Goal: Information Seeking & Learning: Learn about a topic

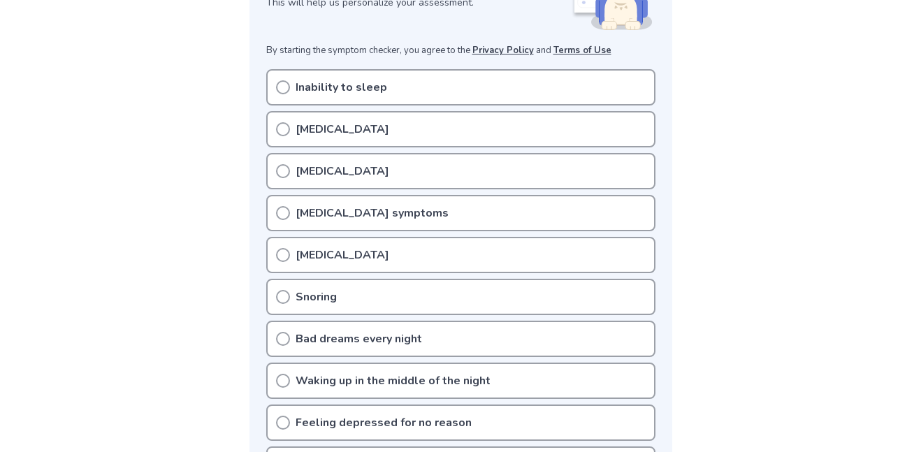
scroll to position [260, 0]
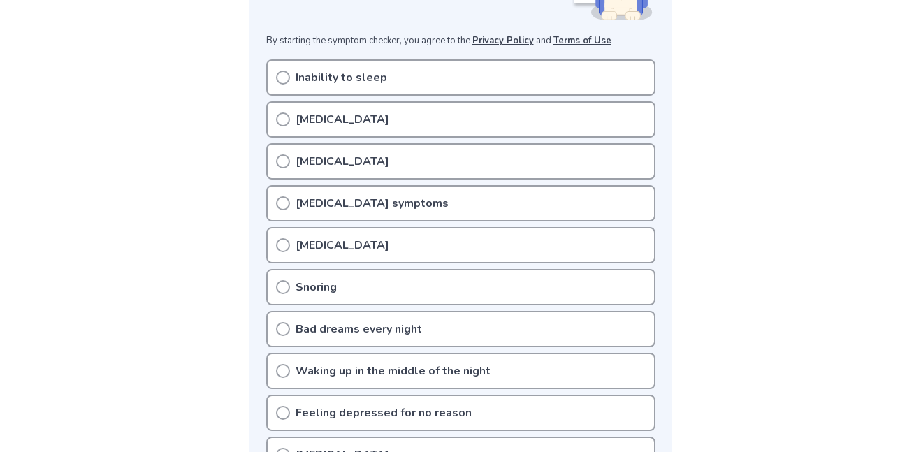
click at [335, 82] on p "Inability to sleep" at bounding box center [342, 77] width 92 height 17
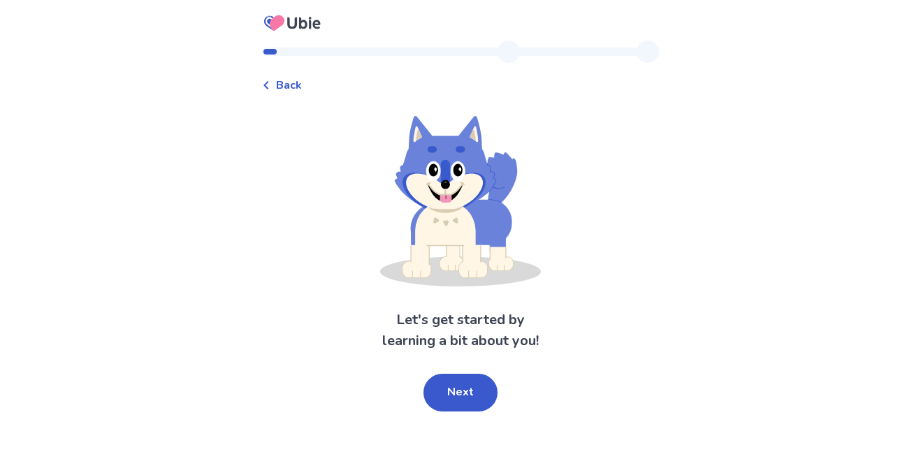
click at [268, 85] on icon at bounding box center [265, 85] width 5 height 8
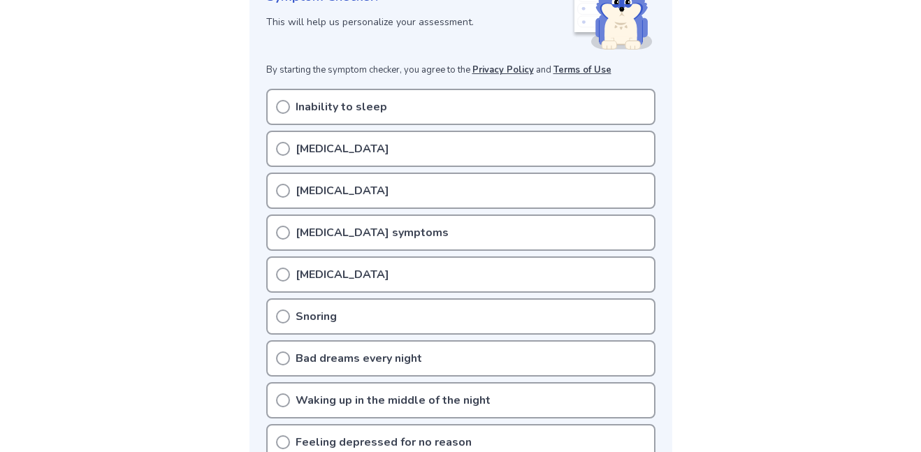
scroll to position [230, 0]
click at [277, 106] on icon at bounding box center [283, 108] width 14 height 14
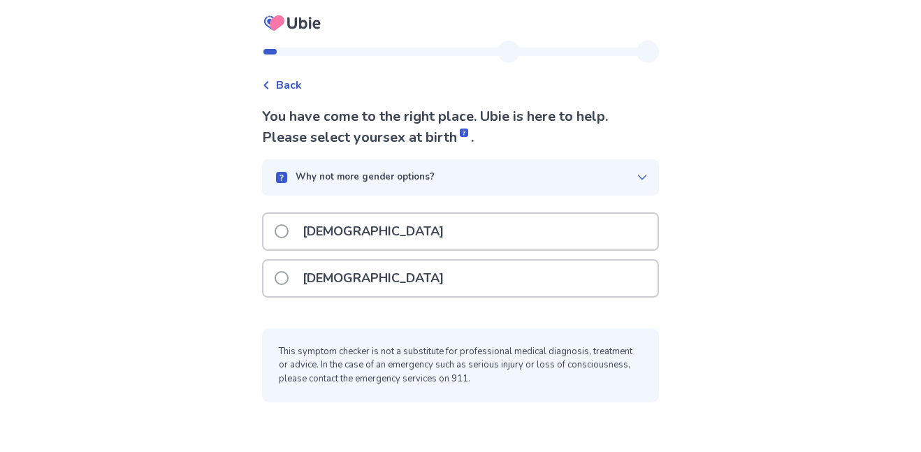
click at [319, 278] on p "[DEMOGRAPHIC_DATA]" at bounding box center [373, 279] width 158 height 36
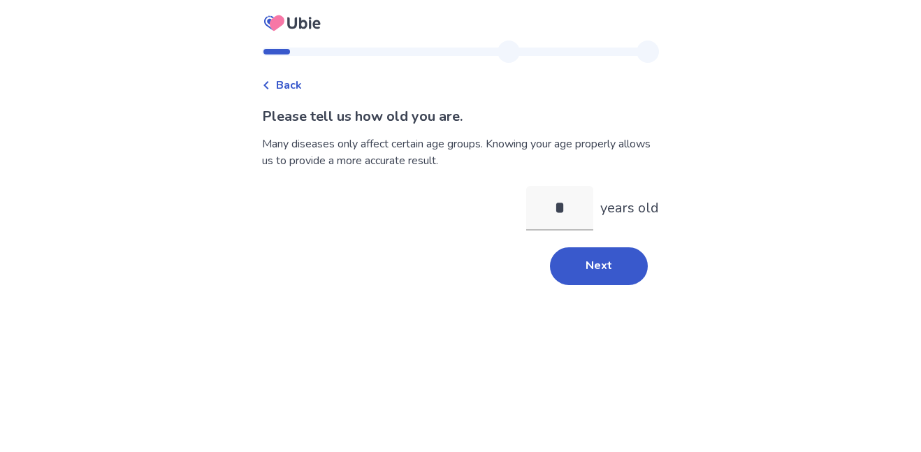
type input "**"
click at [592, 258] on button "Next" at bounding box center [599, 266] width 98 height 38
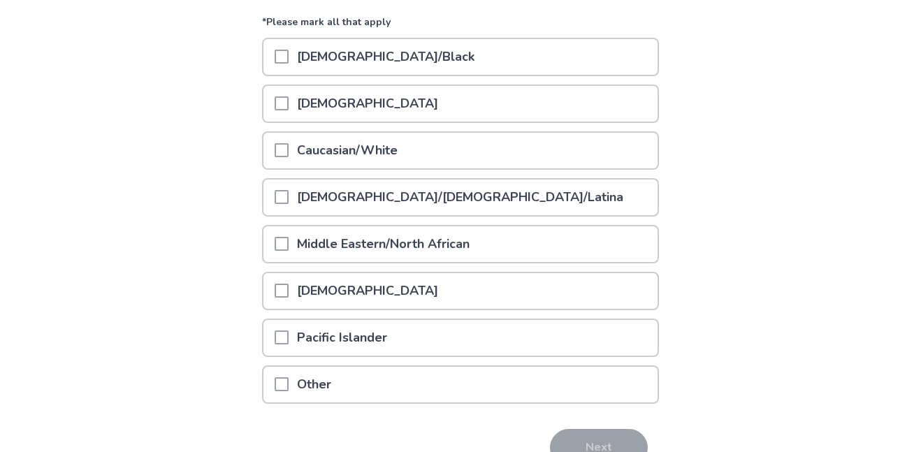
scroll to position [176, 0]
click at [286, 154] on span at bounding box center [282, 151] width 14 height 14
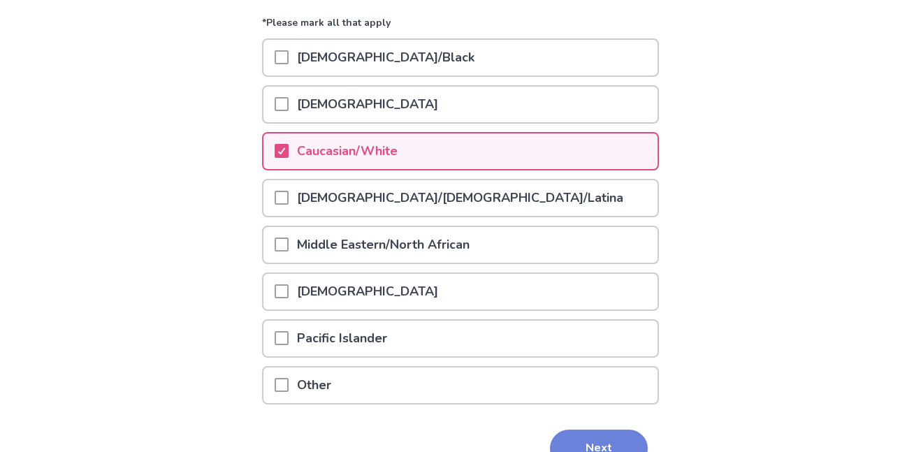
click at [593, 444] on button "Next" at bounding box center [599, 449] width 98 height 38
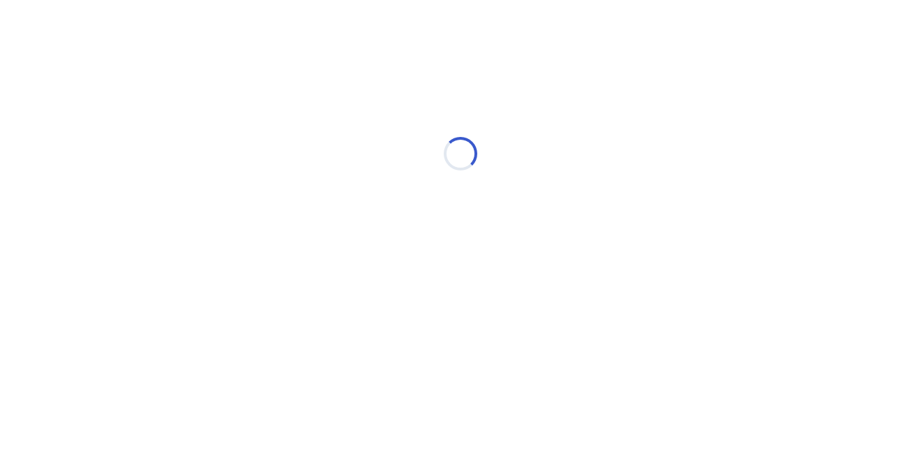
scroll to position [0, 0]
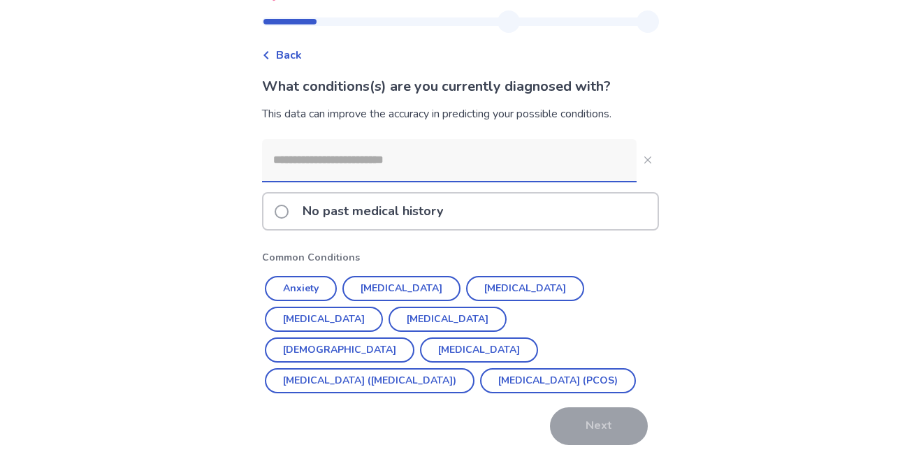
scroll to position [34, 0]
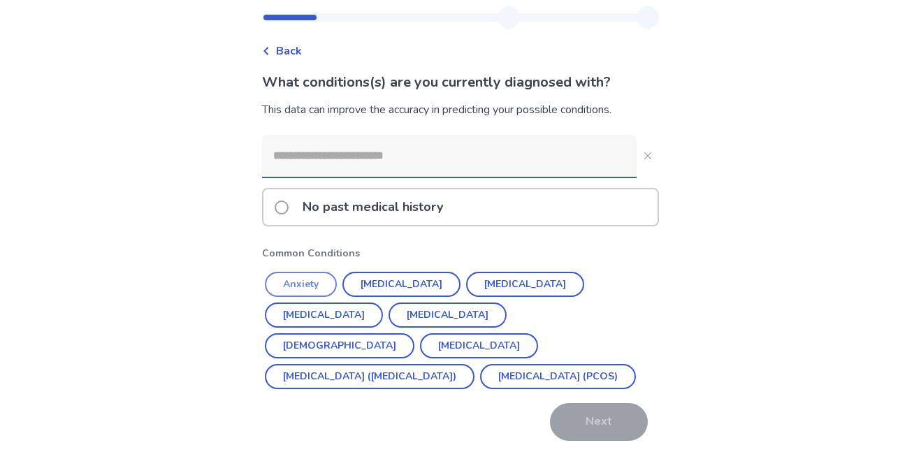
click at [321, 277] on button "Anxiety" at bounding box center [301, 284] width 72 height 25
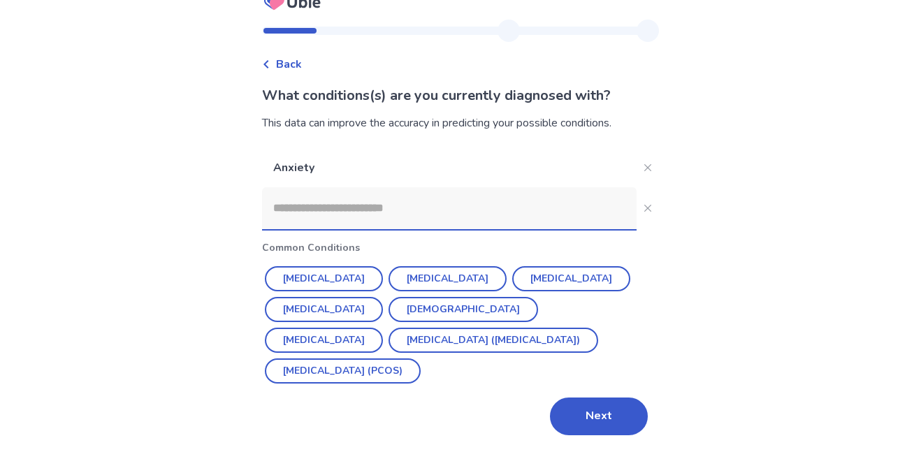
scroll to position [21, 0]
click at [396, 273] on button "[MEDICAL_DATA]" at bounding box center [447, 278] width 118 height 25
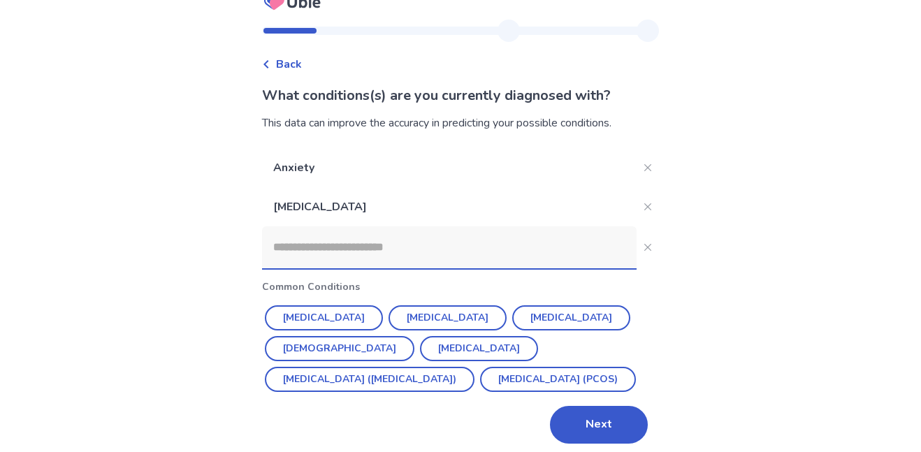
click at [358, 248] on input at bounding box center [449, 247] width 374 height 42
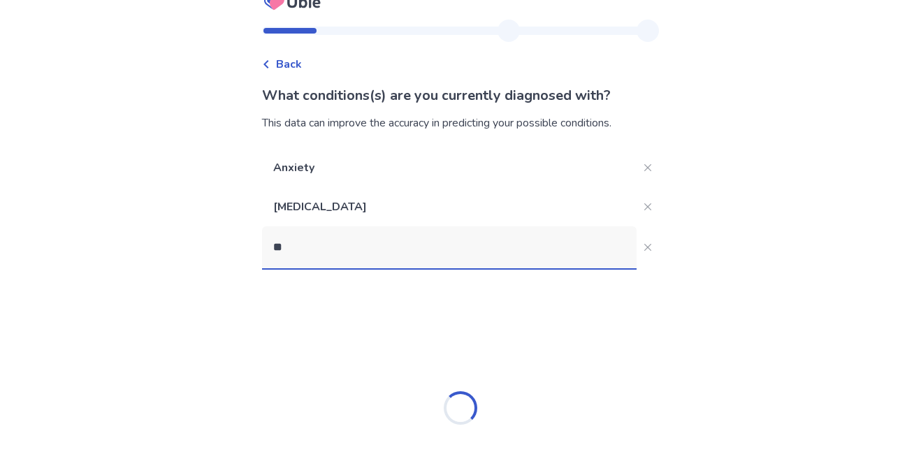
type input "***"
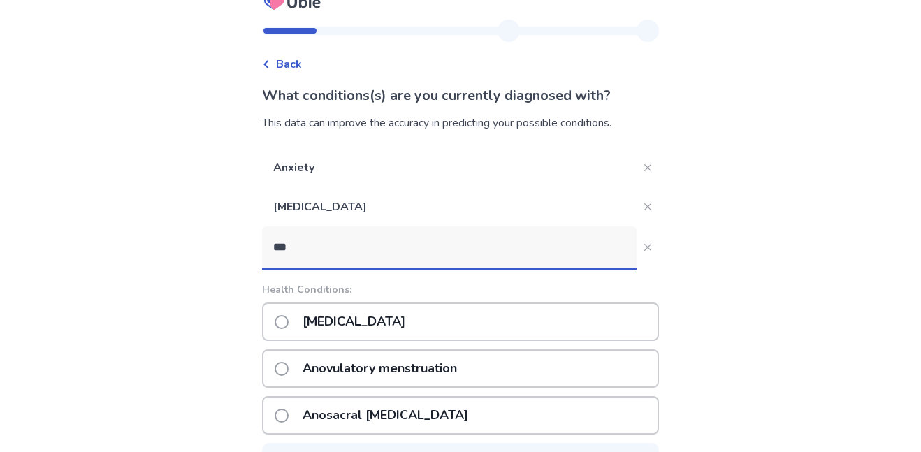
click at [396, 320] on p "Anorexia nervosa" at bounding box center [353, 322] width 119 height 36
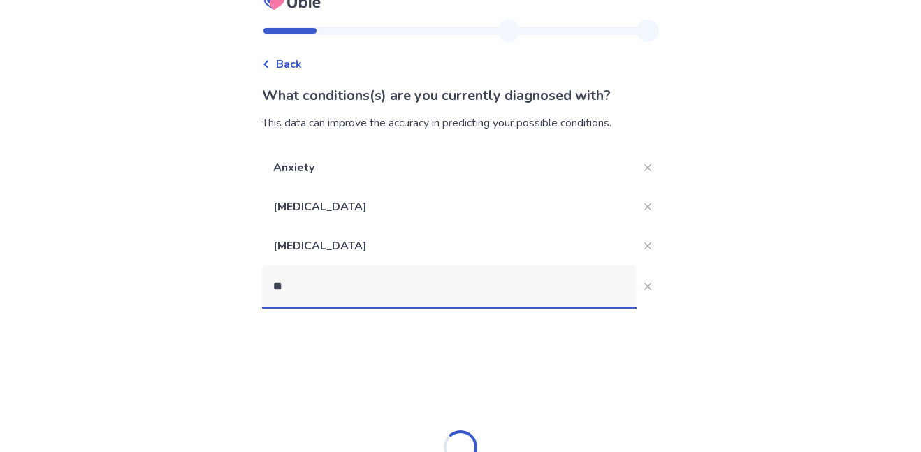
type input "*"
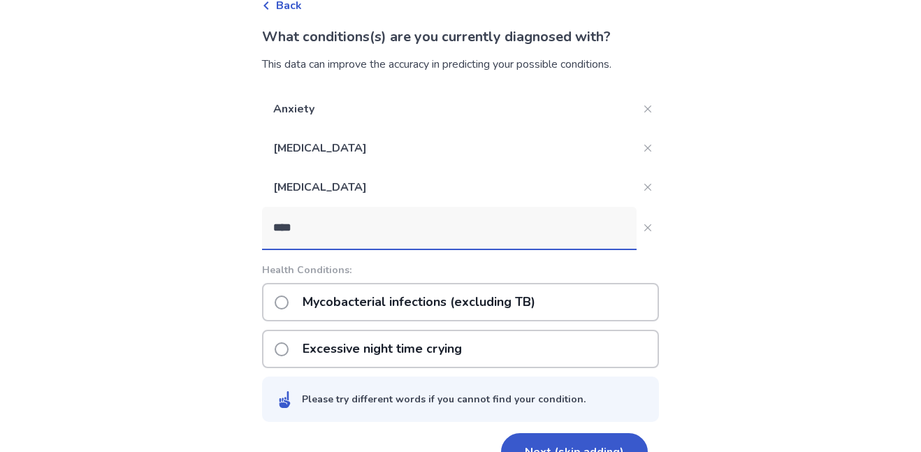
scroll to position [77, 0]
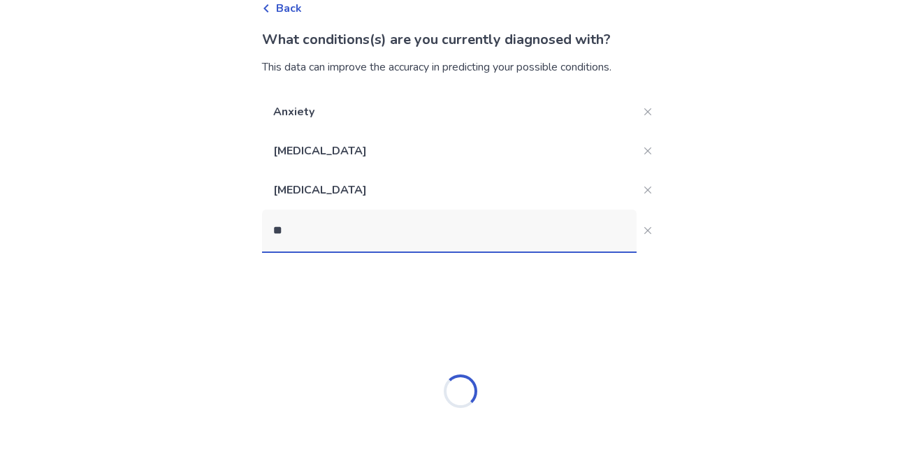
type input "*"
type input "**********"
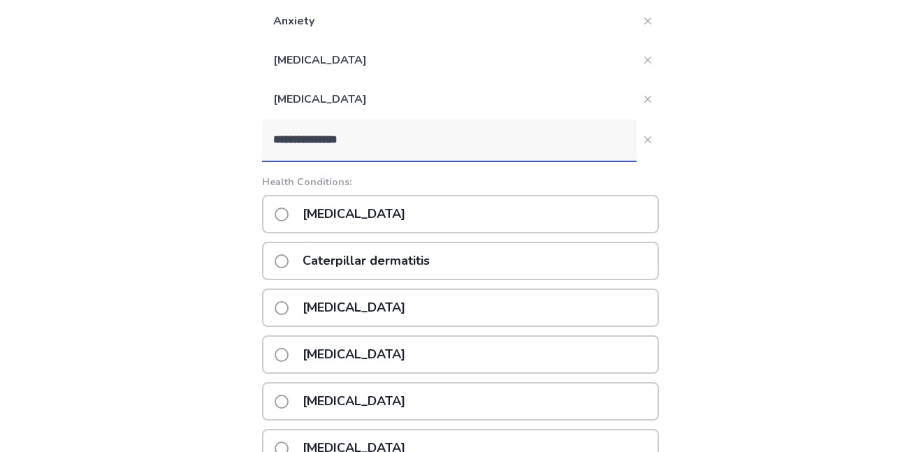
scroll to position [172, 0]
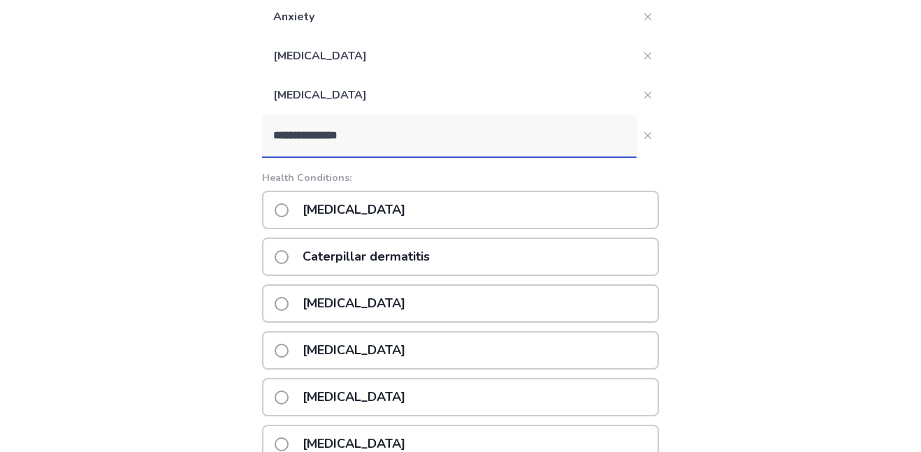
drag, startPoint x: 383, startPoint y: 144, endPoint x: 275, endPoint y: 126, distance: 109.8
click at [275, 126] on input "**********" at bounding box center [449, 136] width 374 height 42
type input "*********"
click at [364, 394] on p "Osteoporosis" at bounding box center [353, 397] width 119 height 36
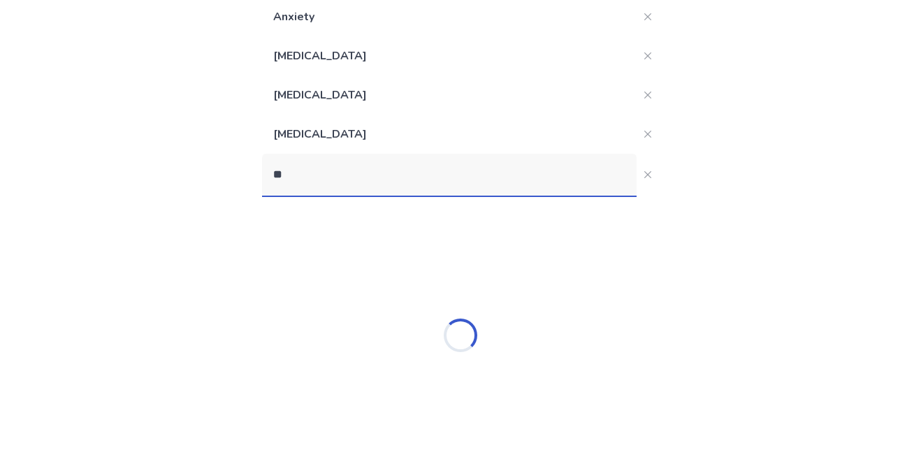
type input "***"
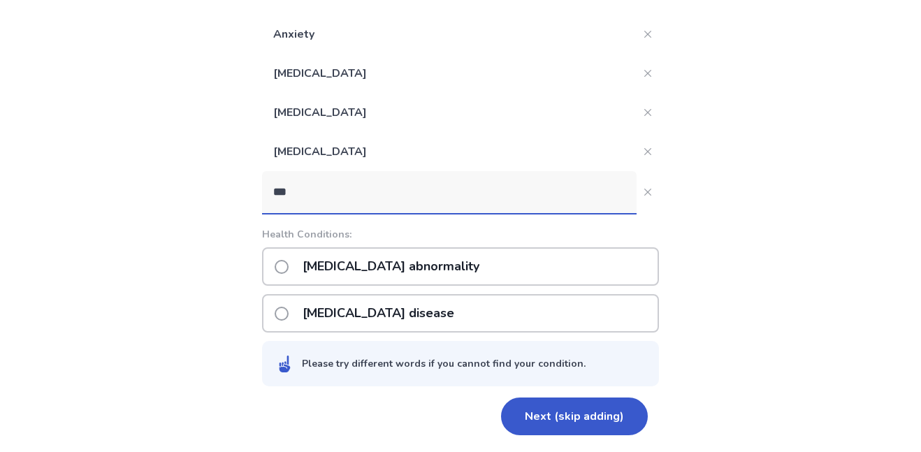
click at [392, 329] on p "Raynaud's disease" at bounding box center [378, 314] width 168 height 36
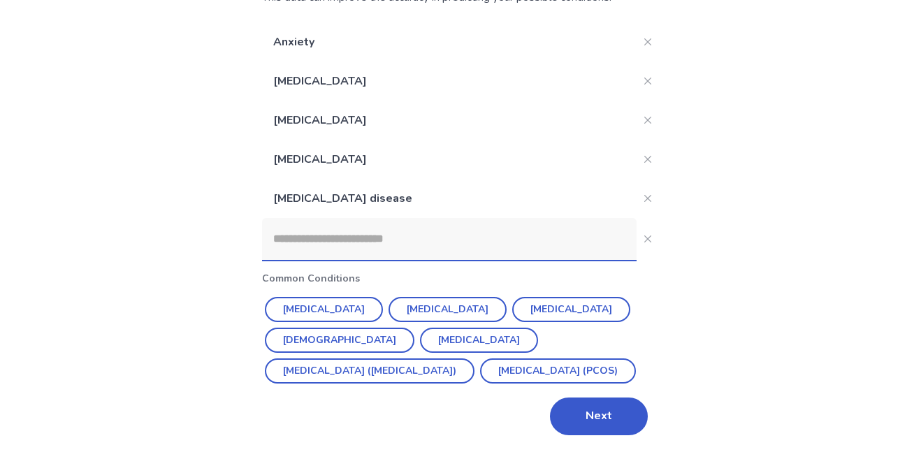
scroll to position [147, 0]
click at [587, 417] on button "Next" at bounding box center [599, 417] width 98 height 38
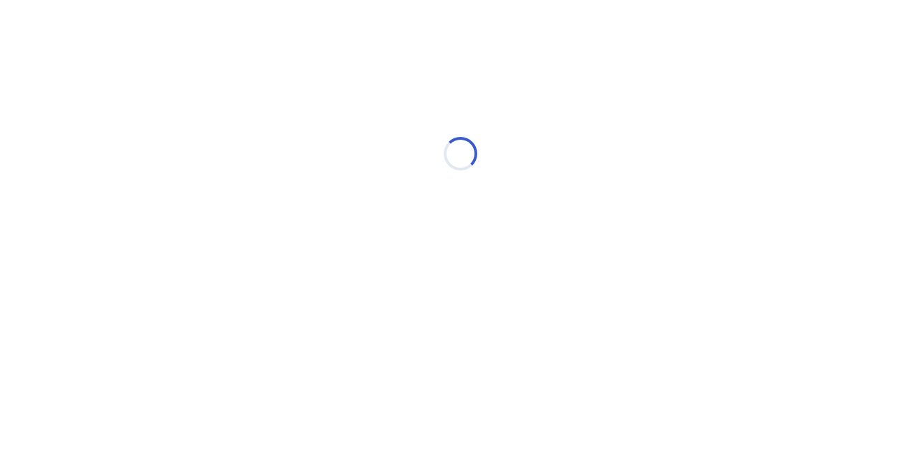
scroll to position [0, 0]
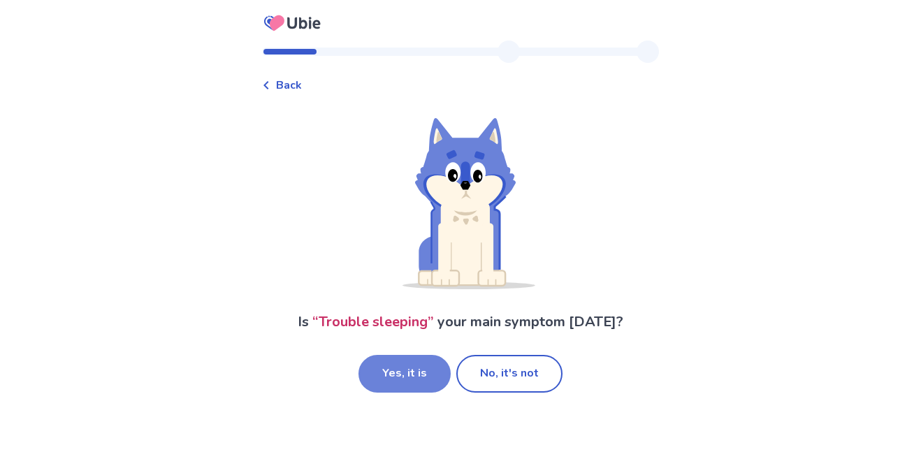
click at [409, 365] on button "Yes, it is" at bounding box center [404, 374] width 92 height 38
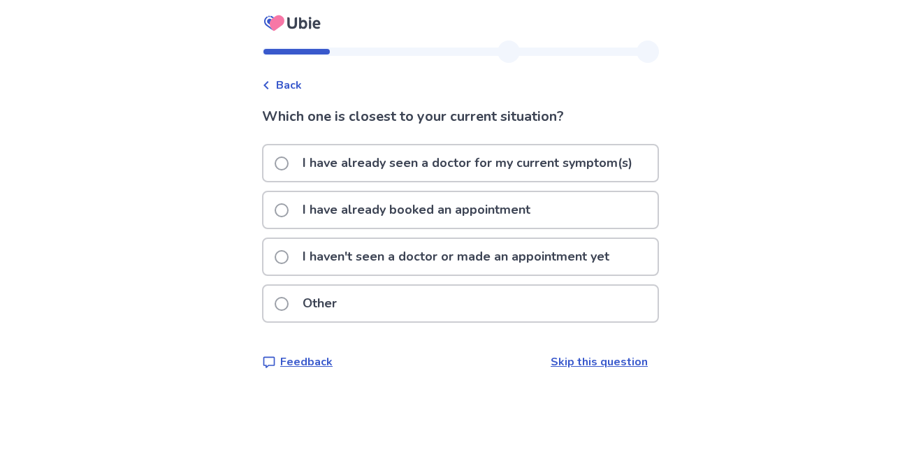
click at [372, 265] on p "I haven't seen a doctor or made an appointment yet" at bounding box center [455, 257] width 323 height 36
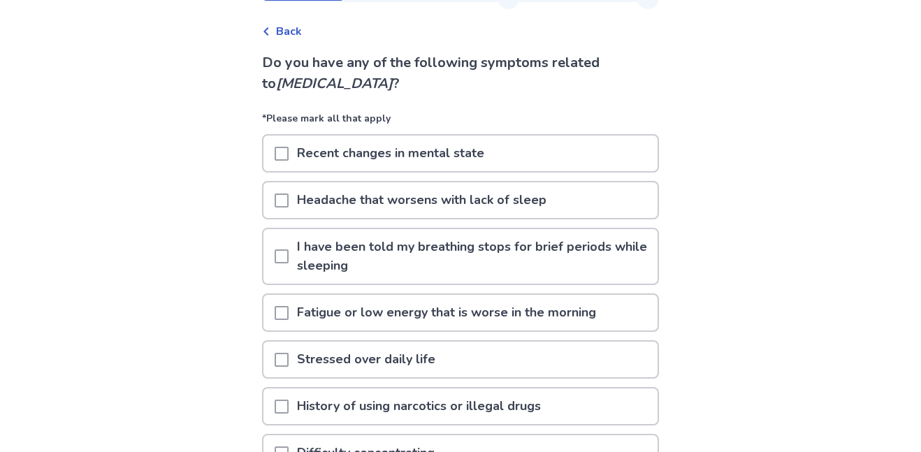
scroll to position [52, 0]
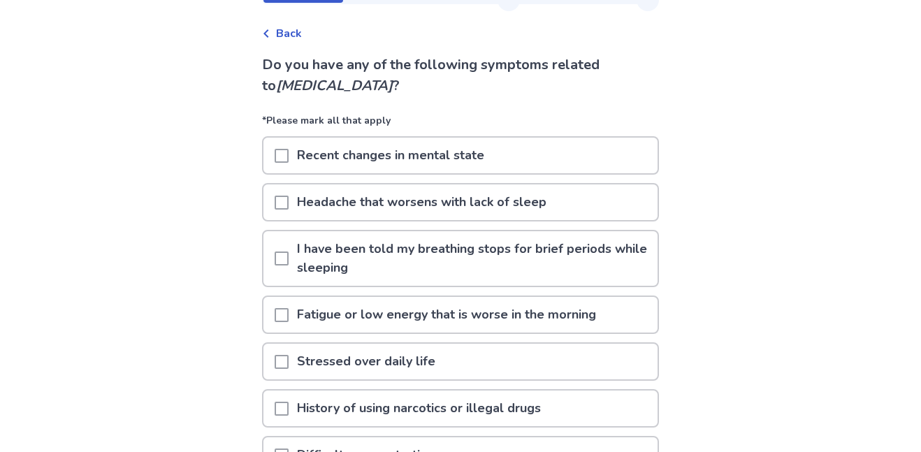
click at [289, 150] on span at bounding box center [282, 156] width 14 height 14
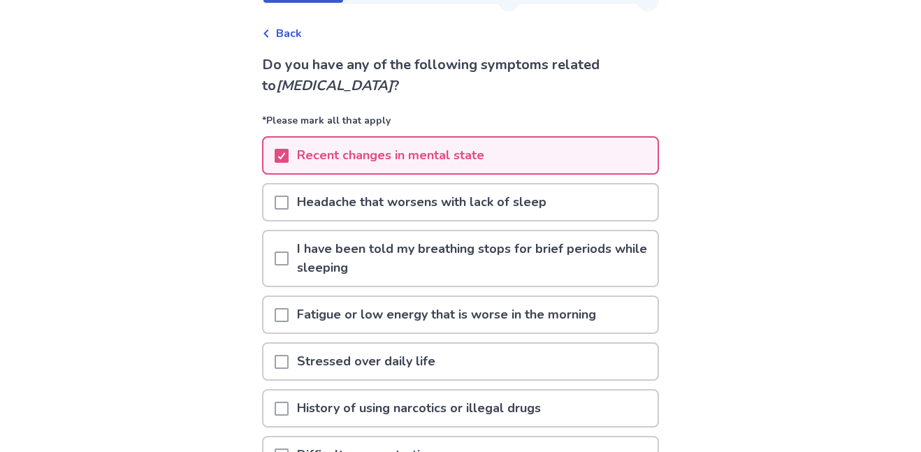
click at [289, 198] on span at bounding box center [282, 203] width 14 height 14
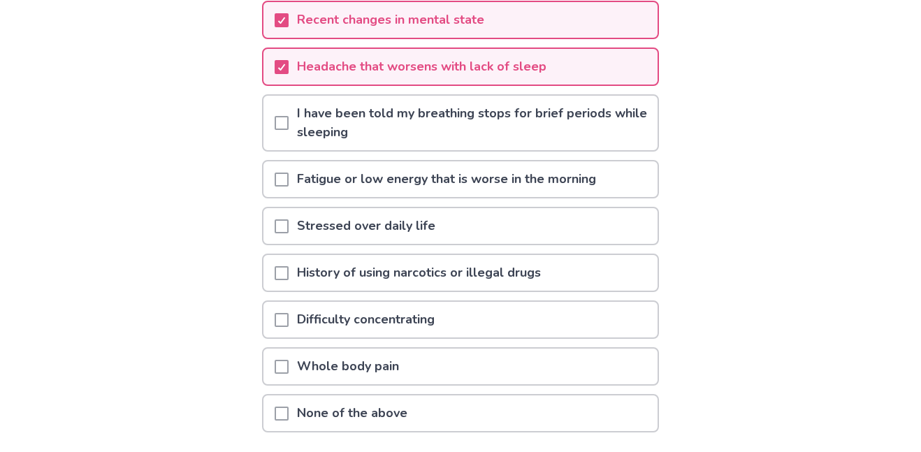
scroll to position [191, 0]
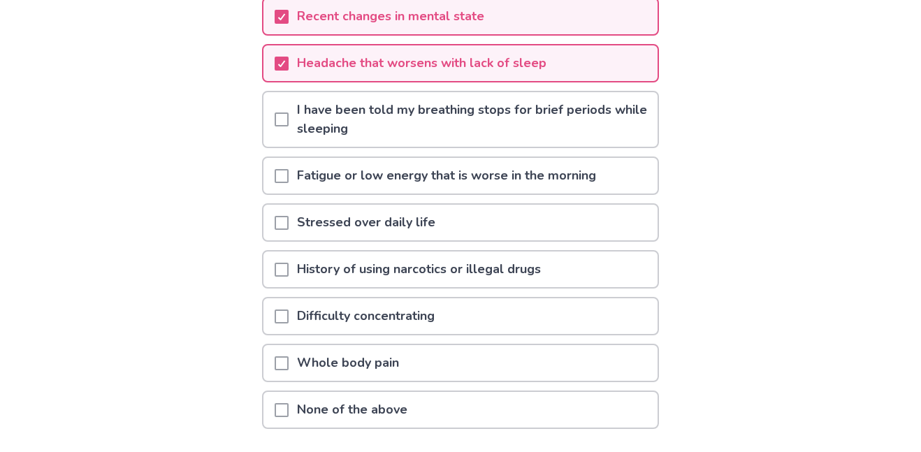
click at [281, 174] on div "Fatigue or low energy that is worse in the morning" at bounding box center [460, 176] width 394 height 36
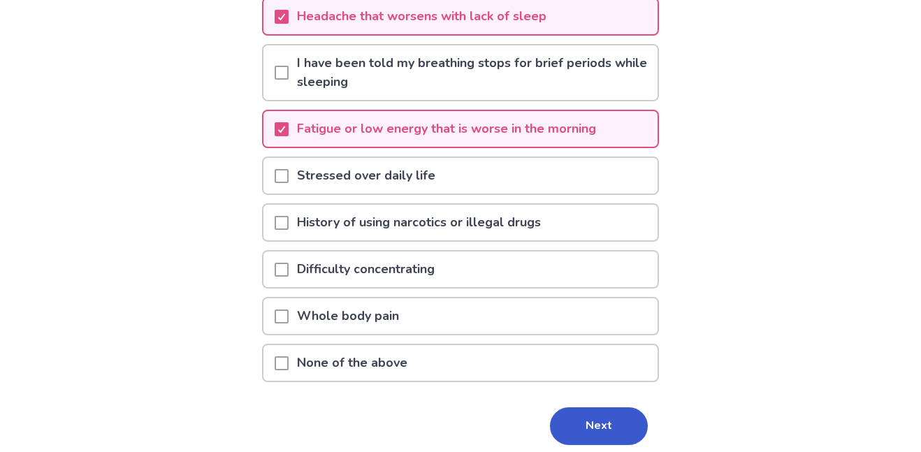
scroll to position [252, 0]
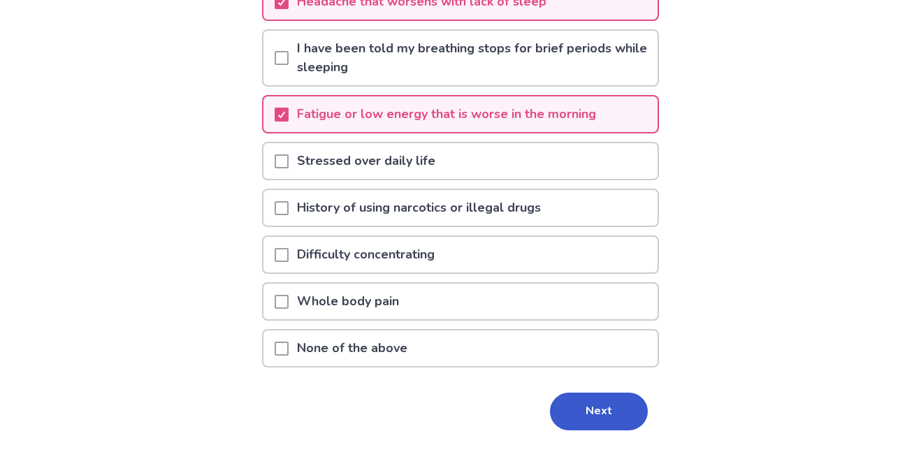
click at [286, 159] on span at bounding box center [282, 161] width 14 height 14
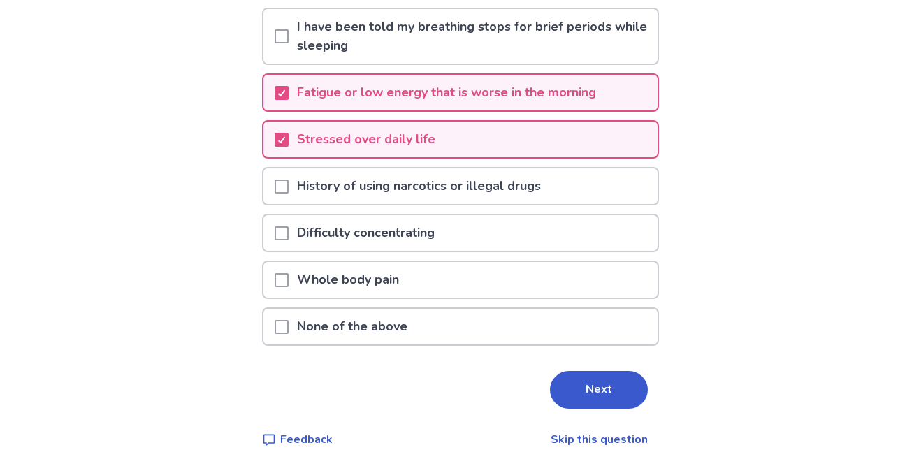
scroll to position [283, 0]
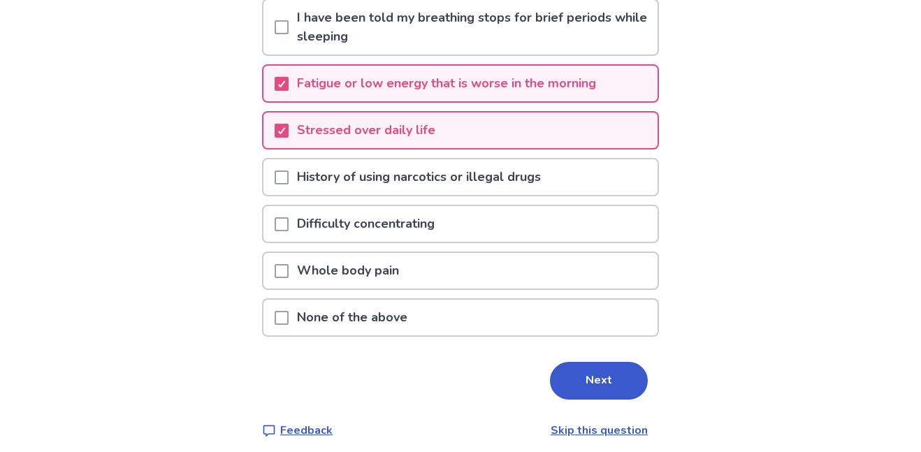
click at [289, 228] on span at bounding box center [282, 224] width 14 height 14
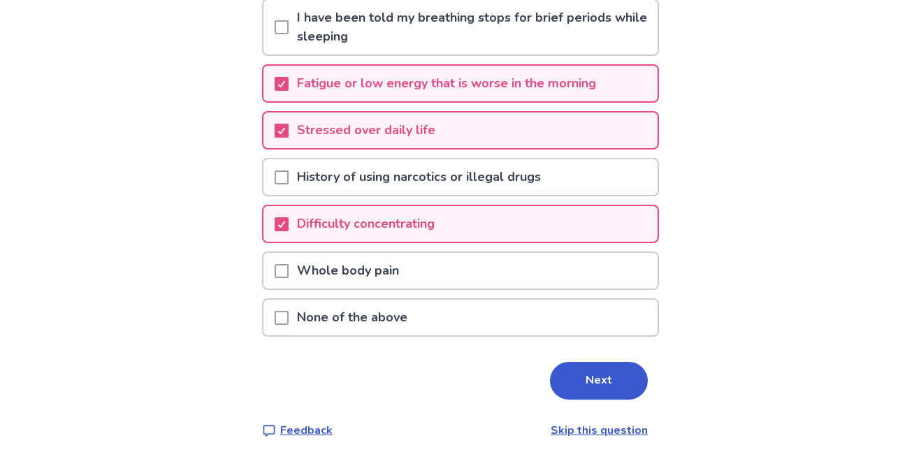
click at [289, 274] on span at bounding box center [282, 271] width 14 height 14
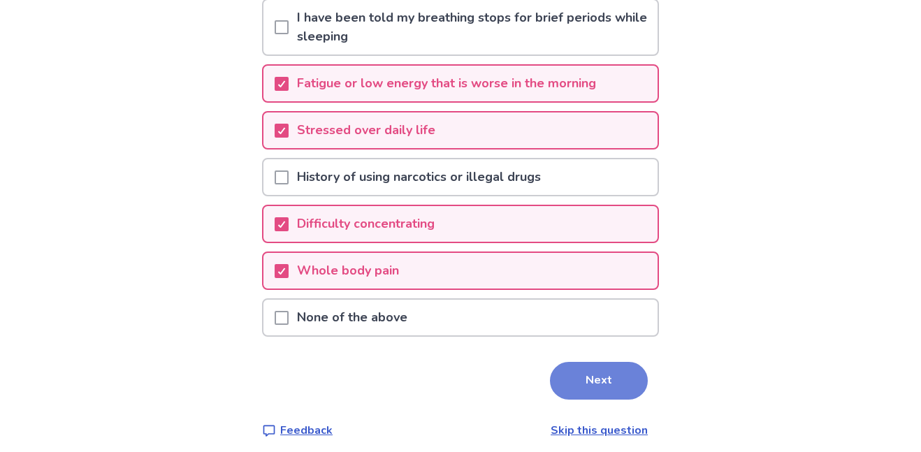
click at [607, 369] on button "Next" at bounding box center [599, 381] width 98 height 38
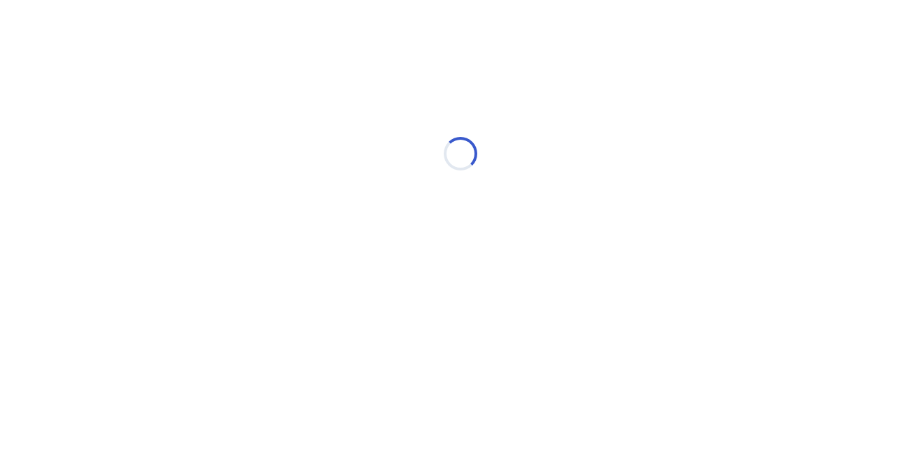
scroll to position [0, 0]
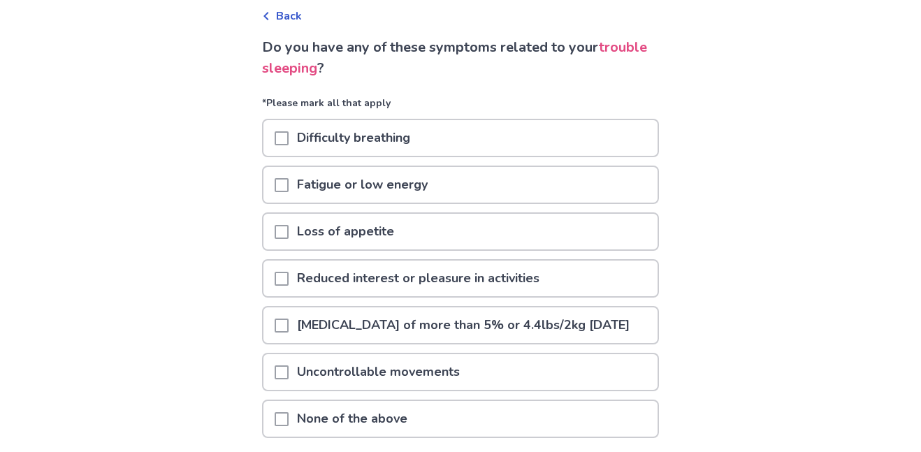
scroll to position [80, 0]
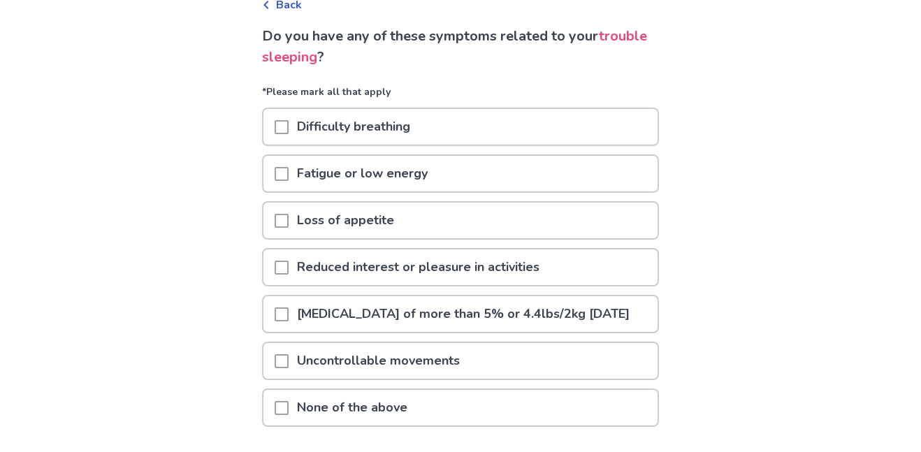
click at [286, 173] on span at bounding box center [282, 174] width 14 height 14
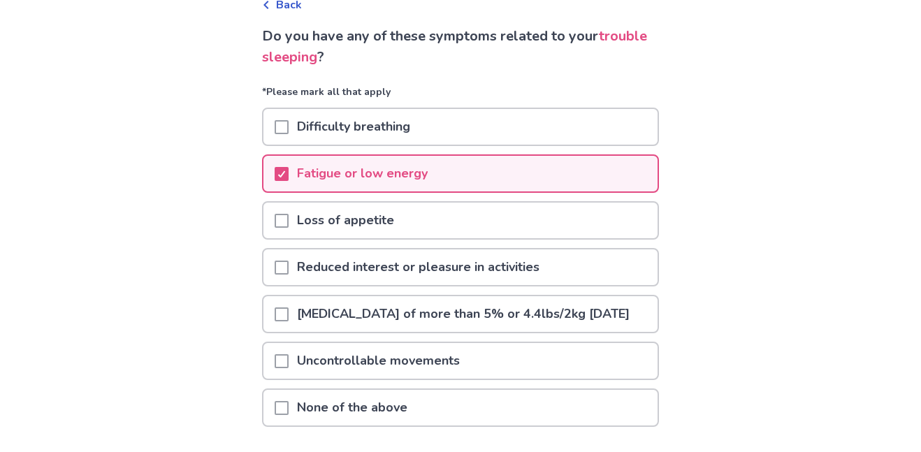
click at [285, 216] on span at bounding box center [282, 221] width 14 height 14
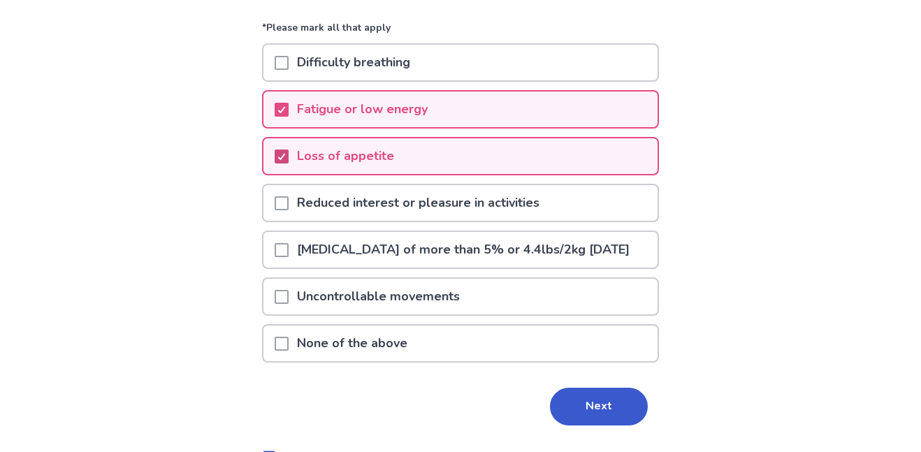
scroll to position [135, 0]
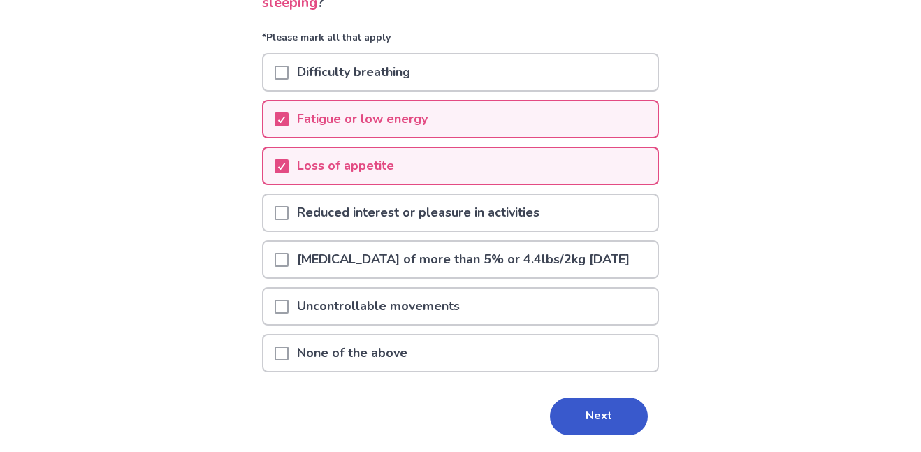
click at [289, 214] on span at bounding box center [282, 213] width 14 height 14
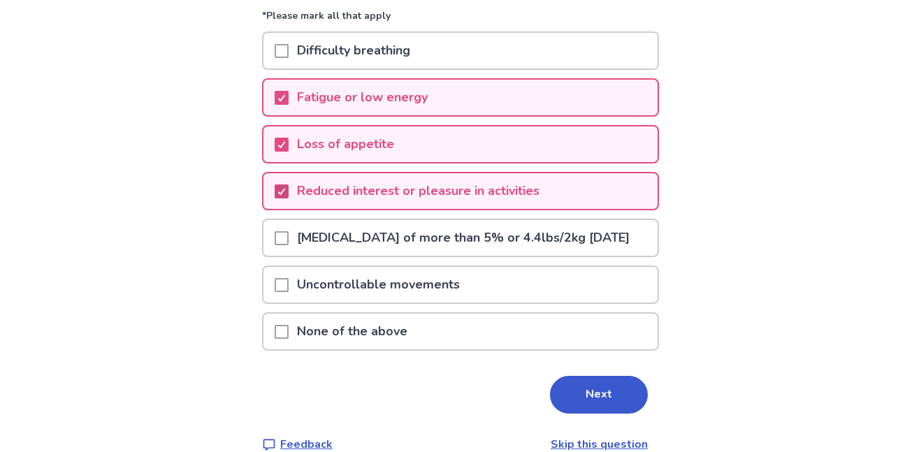
scroll to position [148, 0]
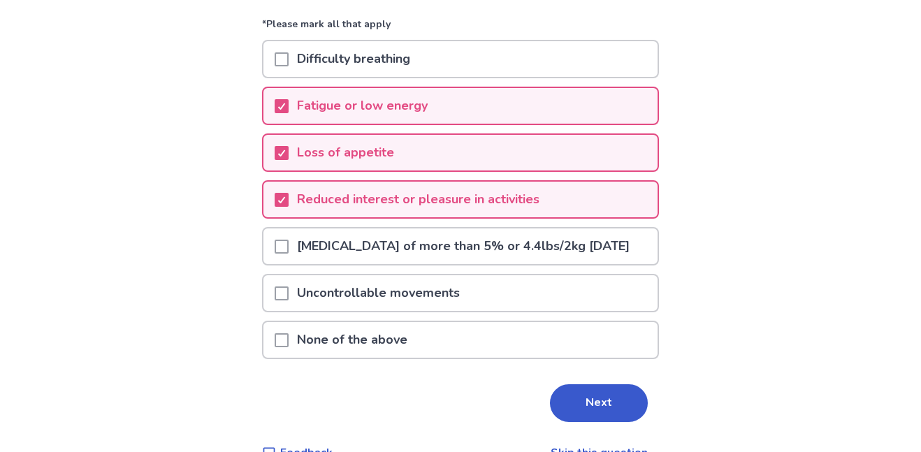
click at [289, 254] on span at bounding box center [282, 247] width 14 height 14
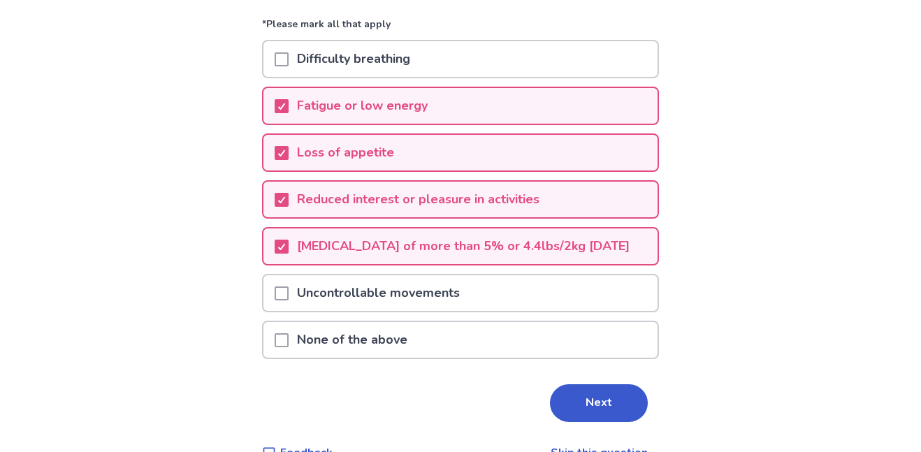
click at [289, 300] on span at bounding box center [282, 293] width 14 height 14
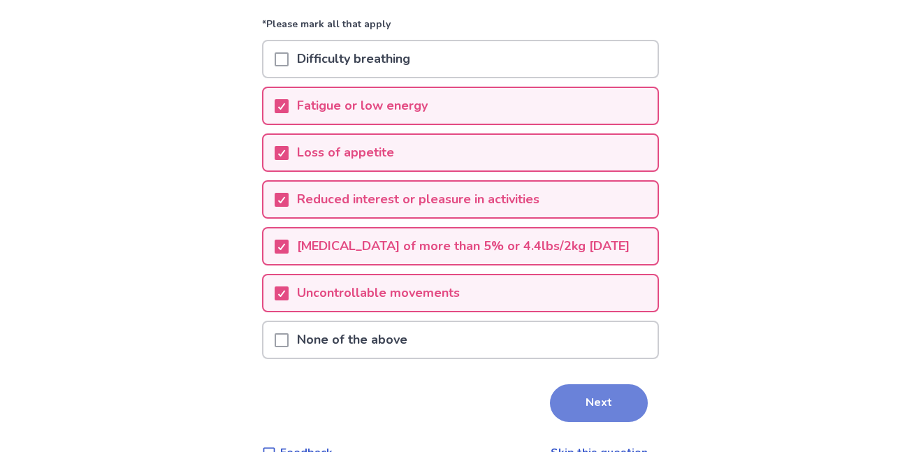
click at [604, 410] on button "Next" at bounding box center [599, 403] width 98 height 38
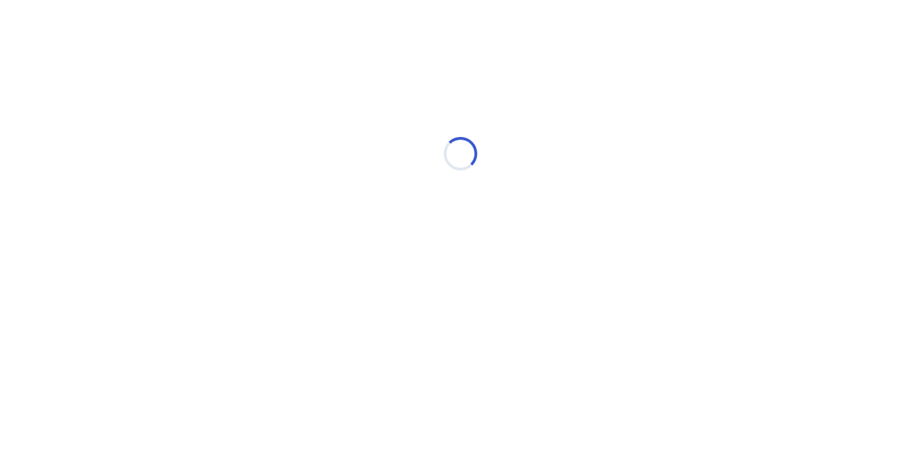
scroll to position [0, 0]
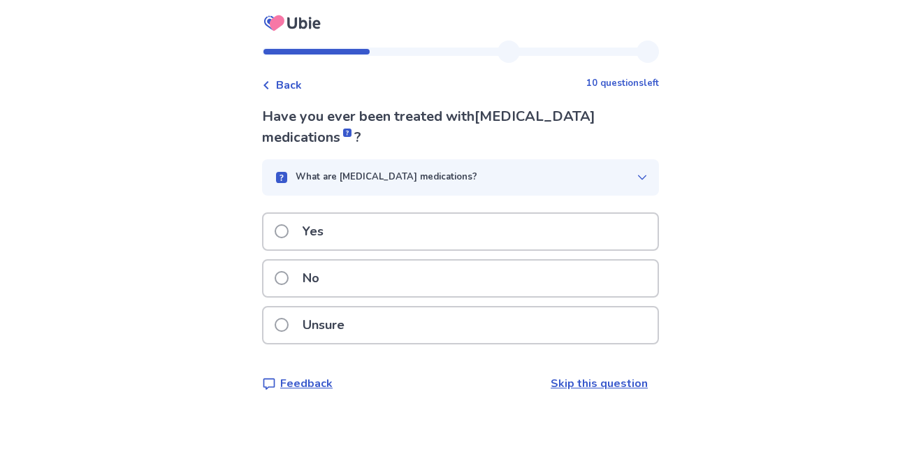
click at [289, 227] on span at bounding box center [282, 231] width 14 height 14
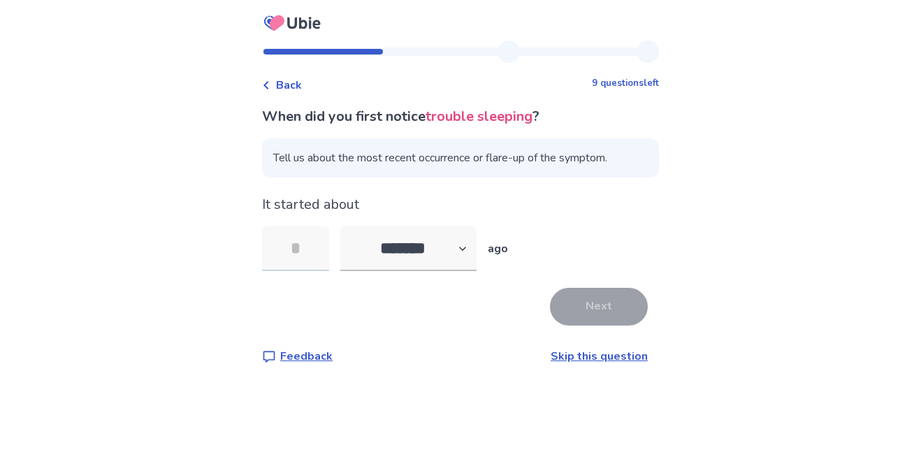
click at [314, 245] on input "tel" at bounding box center [295, 248] width 67 height 45
click at [764, 24] on div "Back 9 questions left When did you first notice trouble sleeping ? Tell us abou…" at bounding box center [460, 226] width 921 height 452
click at [469, 245] on select "******* ****** ******* ******** *******" at bounding box center [408, 248] width 136 height 45
click at [349, 226] on select "******* ****** ******* ******** *******" at bounding box center [408, 248] width 136 height 45
click at [441, 252] on select "******* ****** ******* ******** *******" at bounding box center [408, 248] width 136 height 45
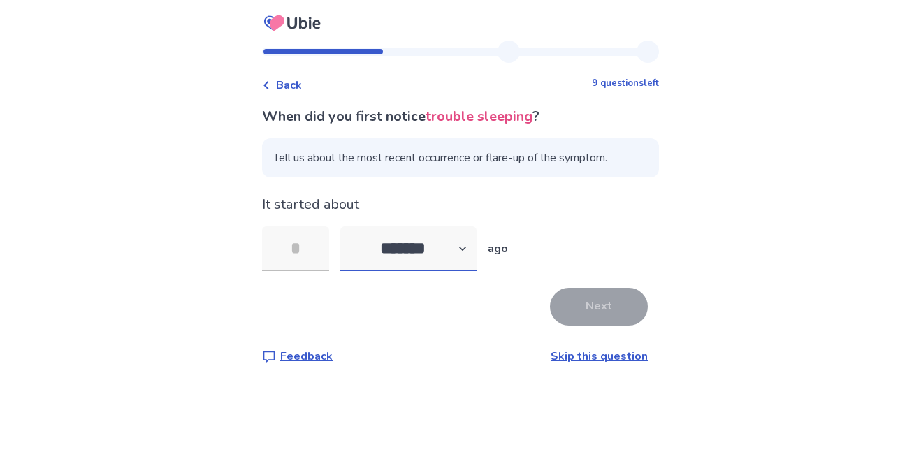
select select "*"
click at [349, 226] on select "******* ****** ******* ******** *******" at bounding box center [408, 248] width 136 height 45
click at [307, 257] on input "tel" at bounding box center [295, 248] width 67 height 45
type input "**"
click at [607, 309] on button "Next" at bounding box center [599, 307] width 98 height 38
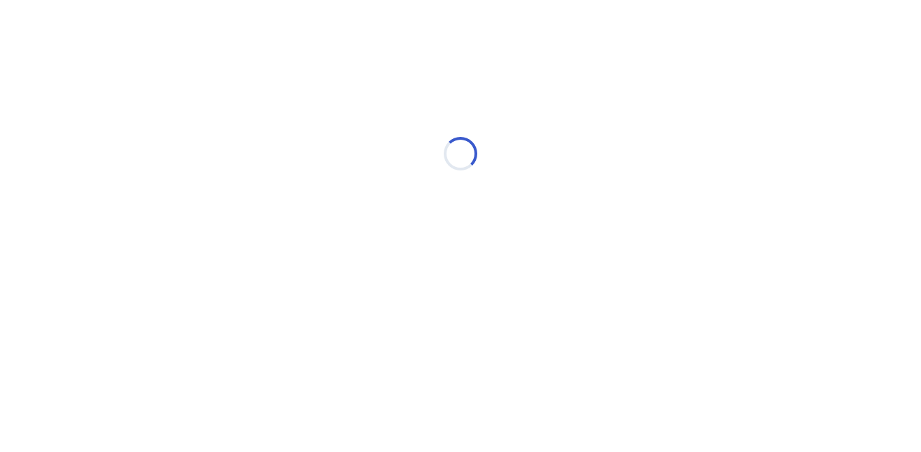
select select "*"
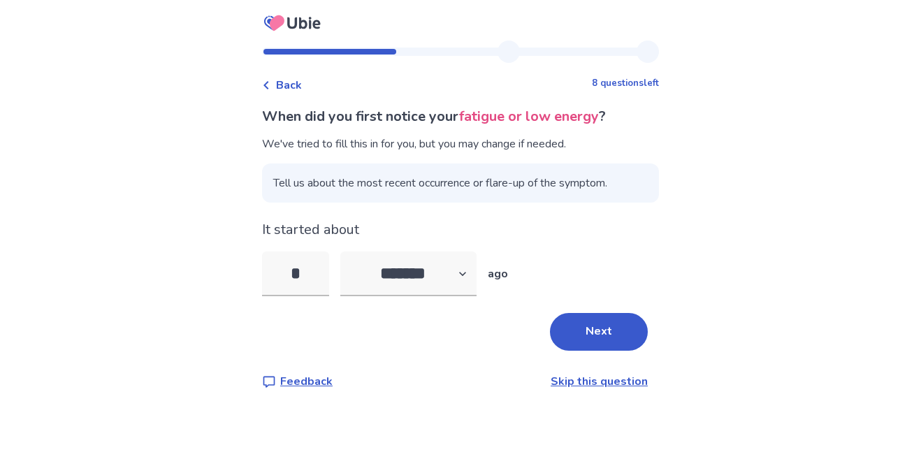
type input "**"
click at [620, 339] on button "Next" at bounding box center [599, 332] width 98 height 38
click at [467, 275] on select "******* ****** ******* ******** *******" at bounding box center [408, 274] width 136 height 45
select select "*"
click at [349, 252] on select "******* ****** ******* ******** *******" at bounding box center [408, 274] width 136 height 45
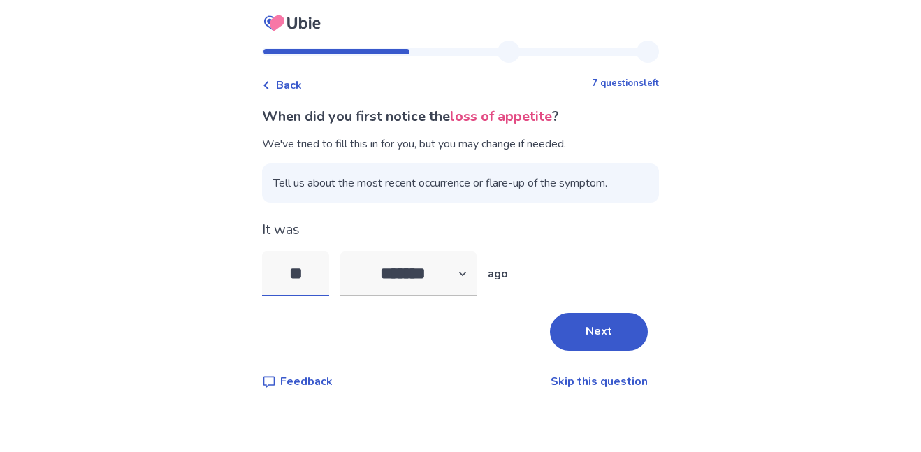
click at [313, 279] on input "**" at bounding box center [295, 274] width 67 height 45
type input "*"
click at [580, 331] on button "Next" at bounding box center [599, 332] width 98 height 38
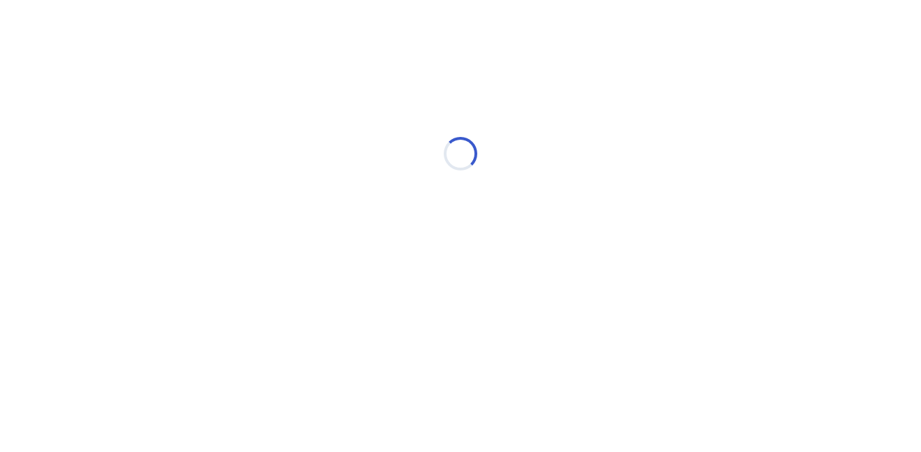
select select "*"
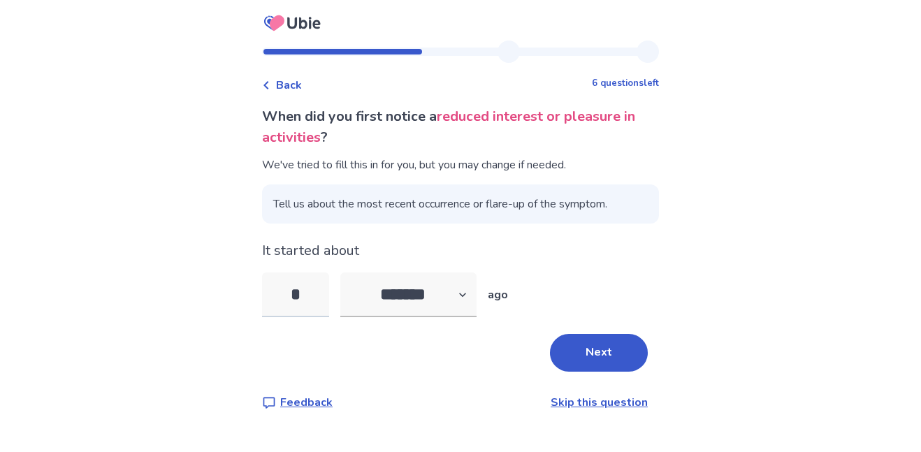
click at [311, 295] on input "*" at bounding box center [295, 294] width 67 height 45
type input "**"
click at [435, 294] on select "******* ****** ******* ******** *******" at bounding box center [408, 294] width 136 height 45
select select "*"
click at [349, 272] on select "******* ****** ******* ******** *******" at bounding box center [408, 294] width 136 height 45
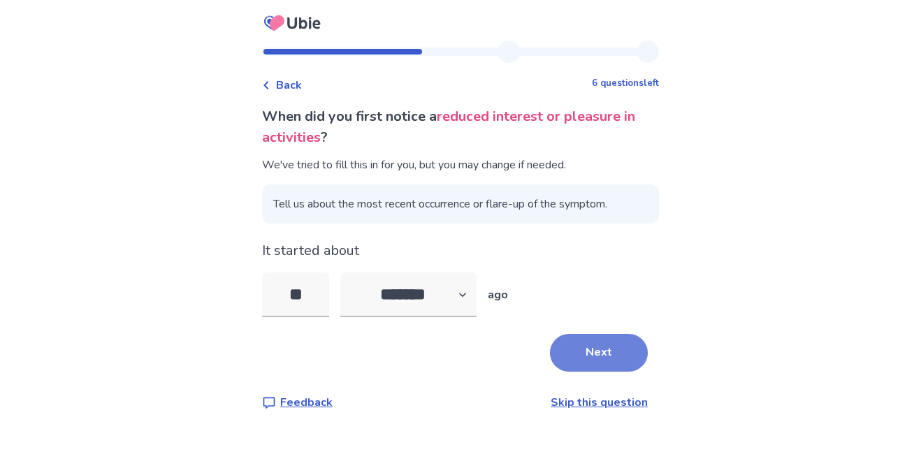
click at [576, 356] on button "Next" at bounding box center [599, 353] width 98 height 38
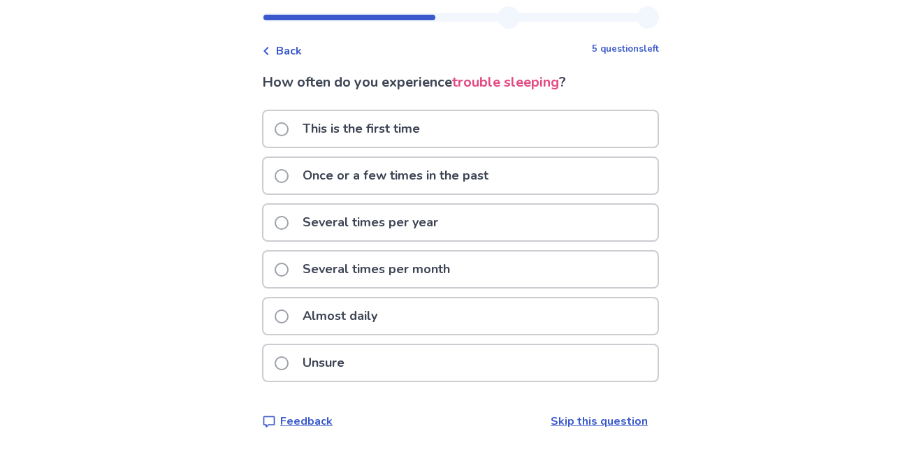
scroll to position [29, 0]
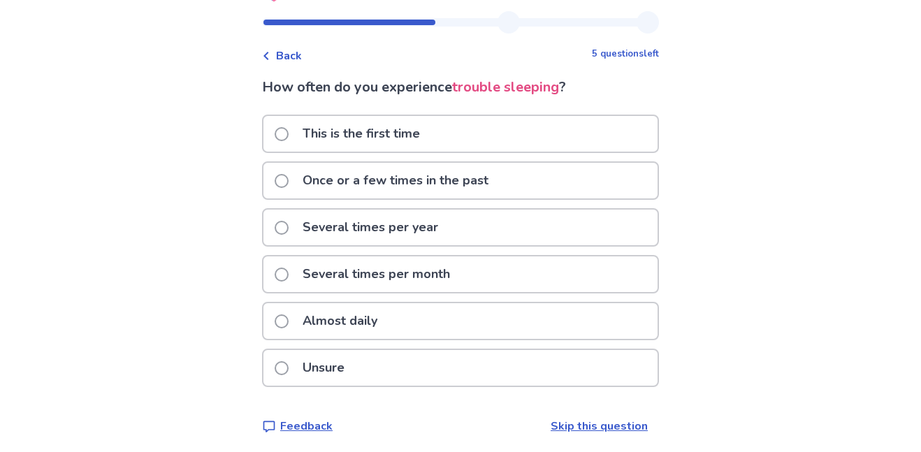
click at [408, 274] on p "Several times per month" at bounding box center [376, 274] width 164 height 36
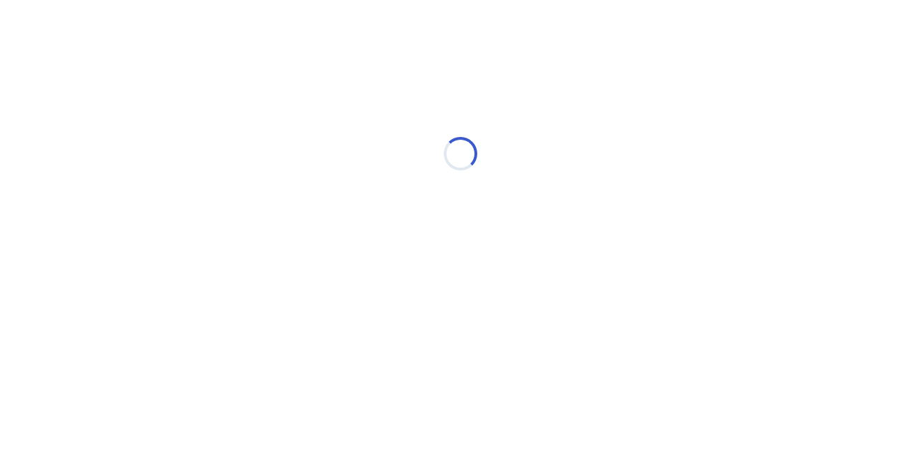
scroll to position [0, 0]
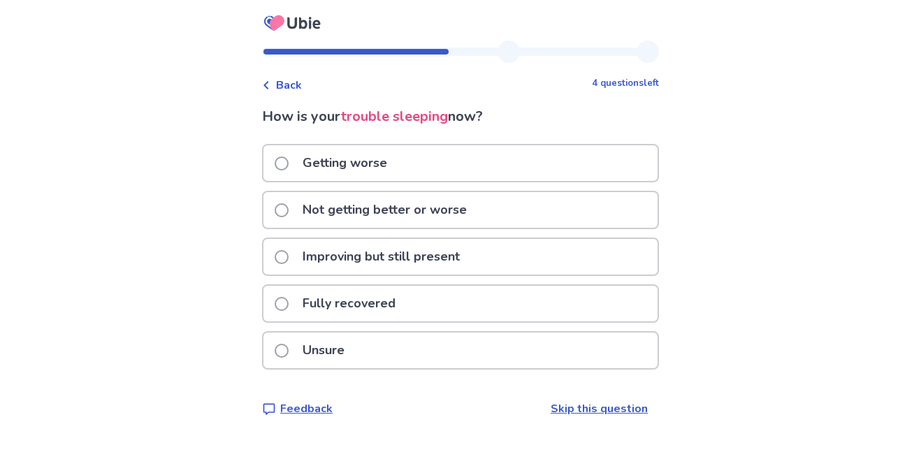
click at [322, 161] on p "Getting worse" at bounding box center [344, 163] width 101 height 36
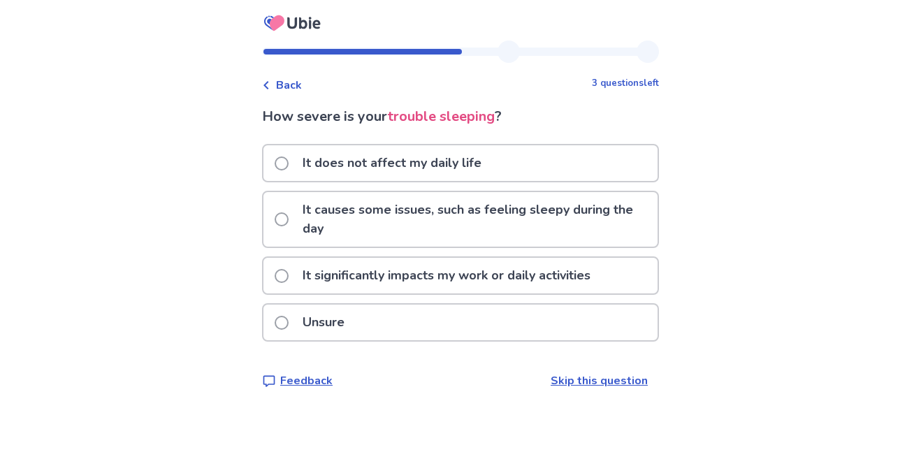
click at [322, 161] on p "It does not affect my daily life" at bounding box center [392, 163] width 196 height 36
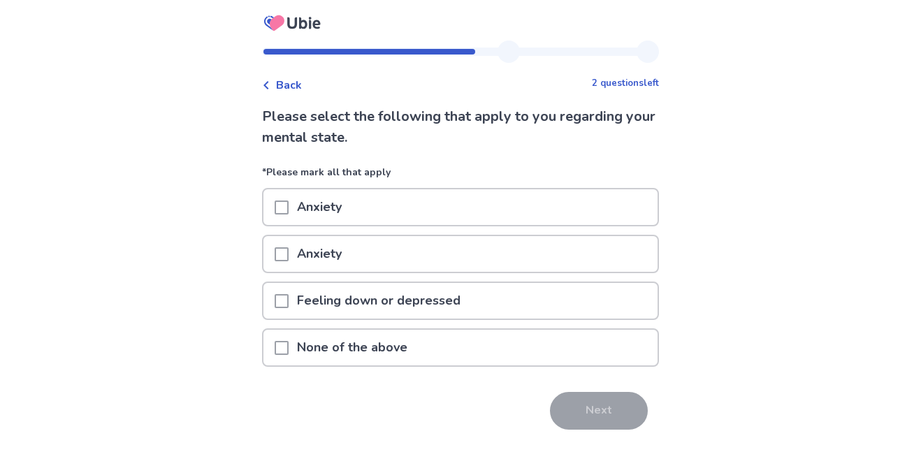
click at [281, 82] on div "Back" at bounding box center [282, 85] width 40 height 17
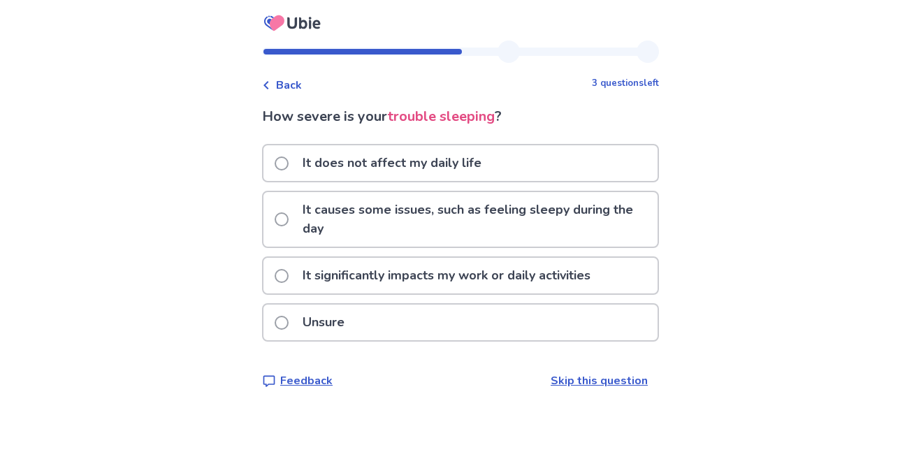
click at [337, 227] on p "It causes some issues, such as feeling sleepy during the day" at bounding box center [475, 219] width 363 height 54
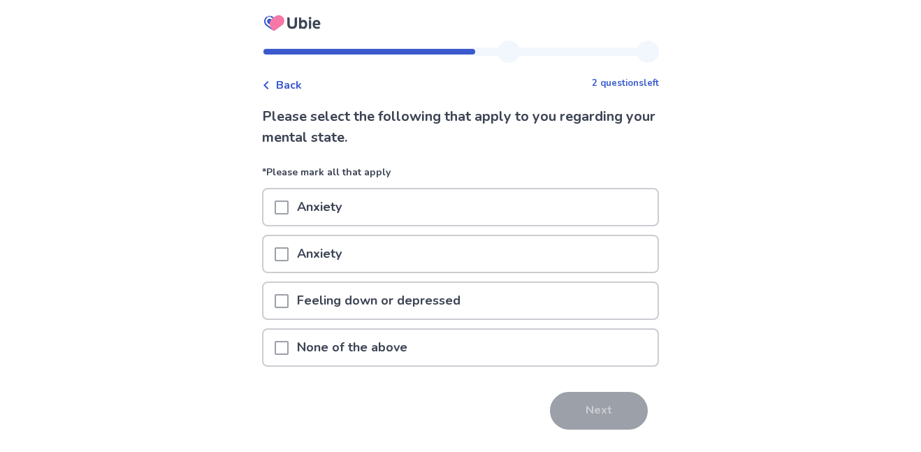
click at [297, 213] on p "Anxiety" at bounding box center [319, 207] width 61 height 36
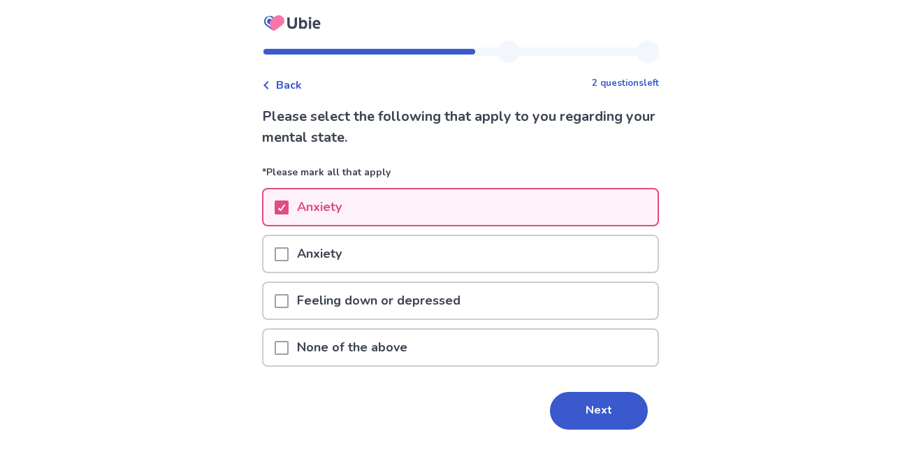
click at [289, 254] on span at bounding box center [282, 254] width 14 height 14
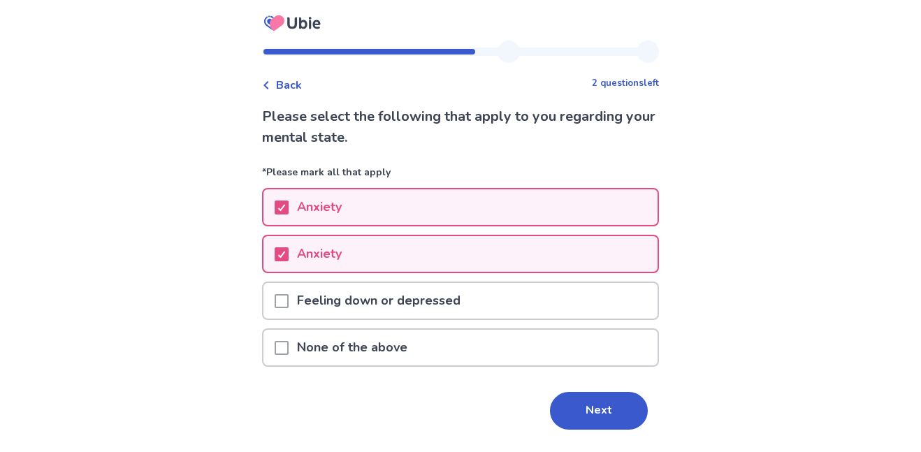
click at [289, 299] on span at bounding box center [282, 301] width 14 height 14
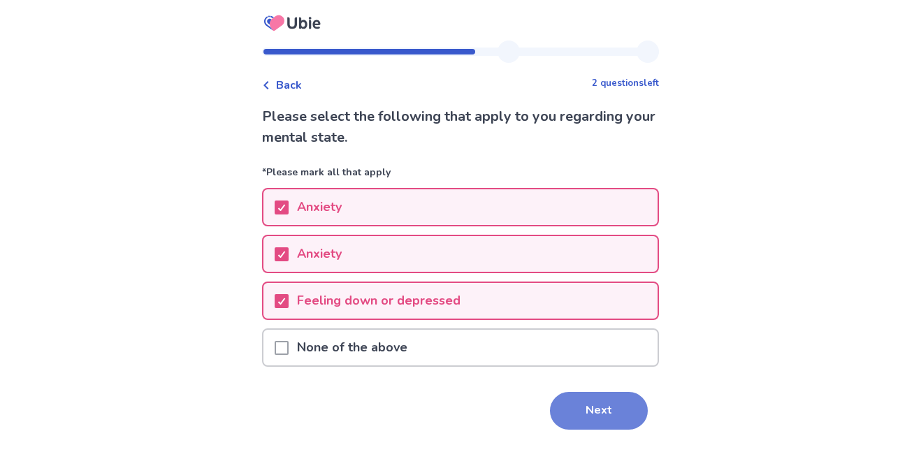
click at [602, 408] on button "Next" at bounding box center [599, 411] width 98 height 38
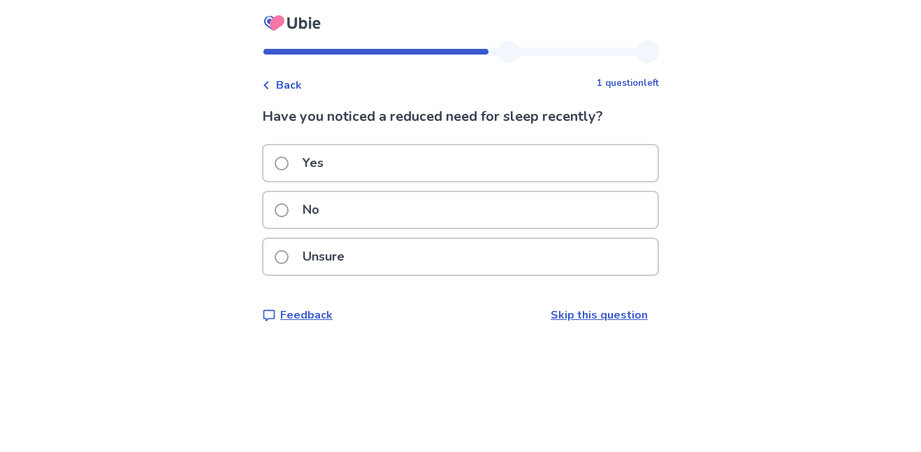
click at [289, 214] on span at bounding box center [282, 210] width 14 height 14
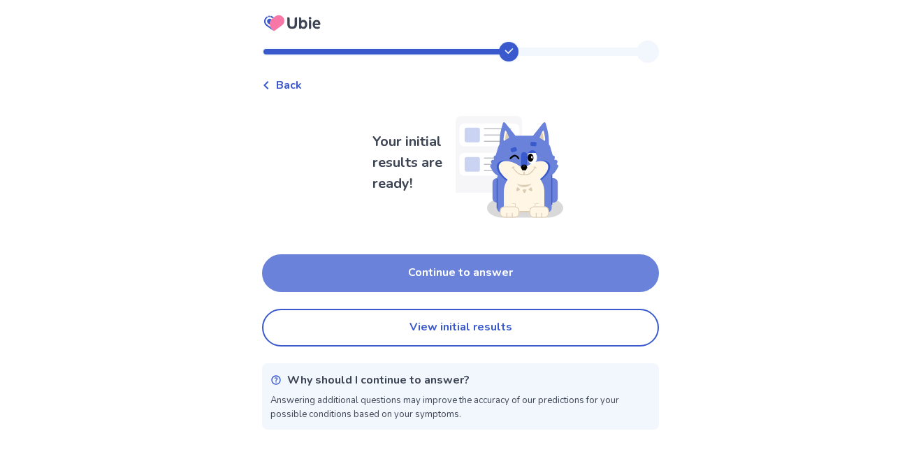
click at [309, 273] on button "Continue to answer" at bounding box center [460, 273] width 397 height 38
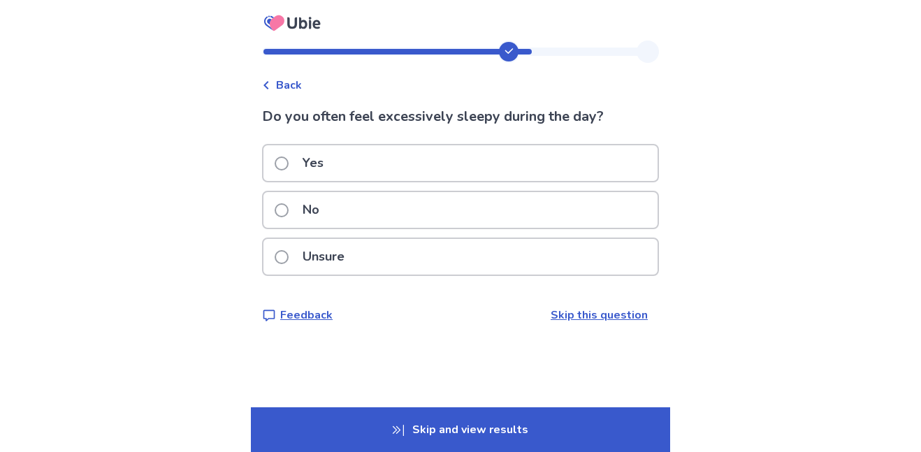
click at [289, 163] on span at bounding box center [282, 163] width 14 height 14
click at [306, 205] on p "No" at bounding box center [311, 210] width 34 height 36
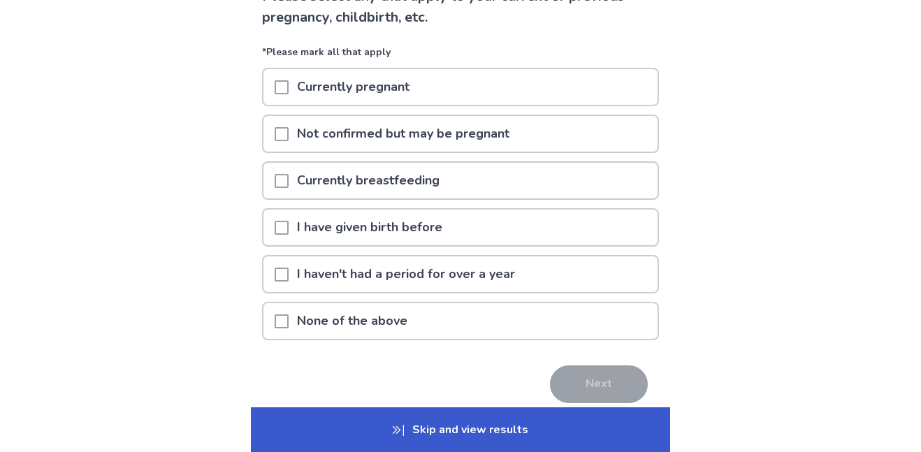
scroll to position [118, 0]
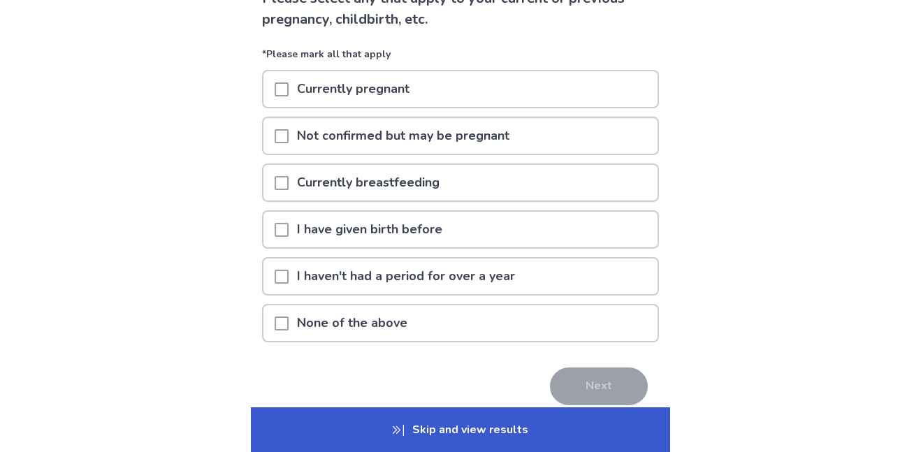
click at [289, 316] on span at bounding box center [282, 323] width 14 height 14
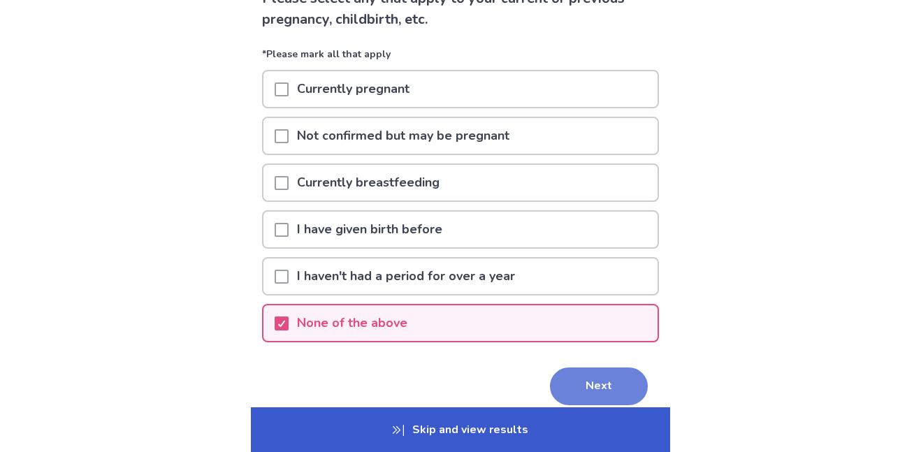
click at [594, 387] on button "Next" at bounding box center [599, 386] width 98 height 38
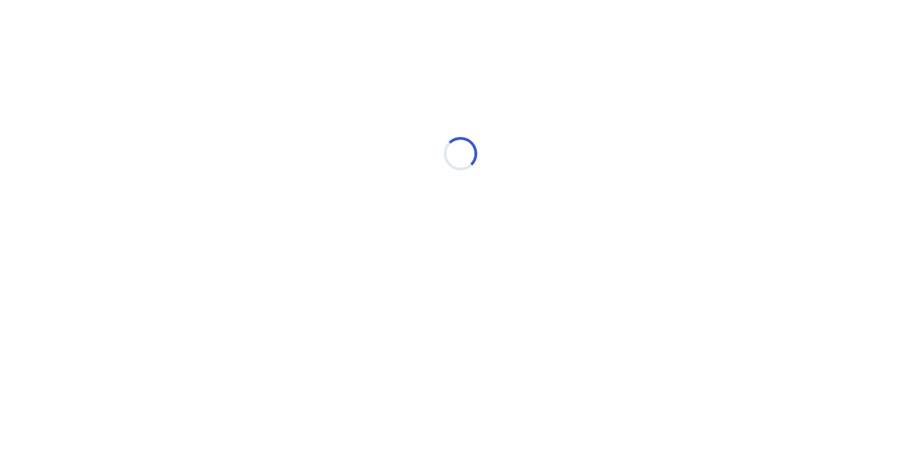
scroll to position [0, 0]
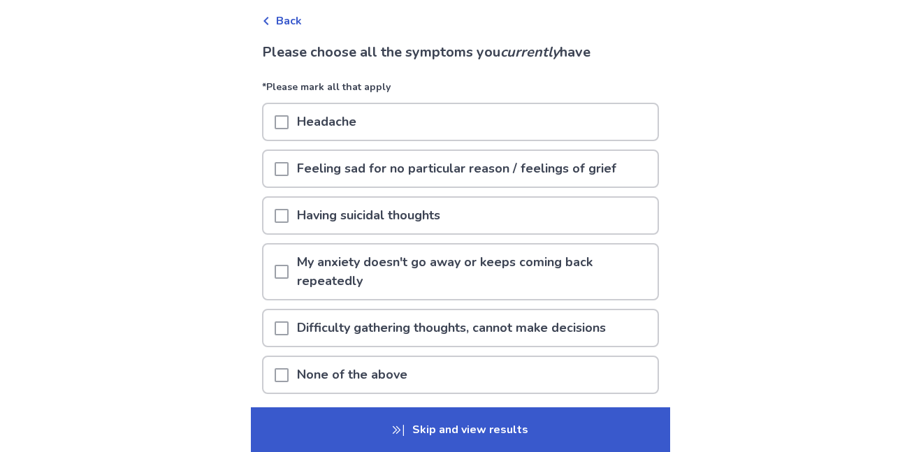
scroll to position [64, 0]
click at [360, 126] on p "Headache" at bounding box center [327, 123] width 76 height 36
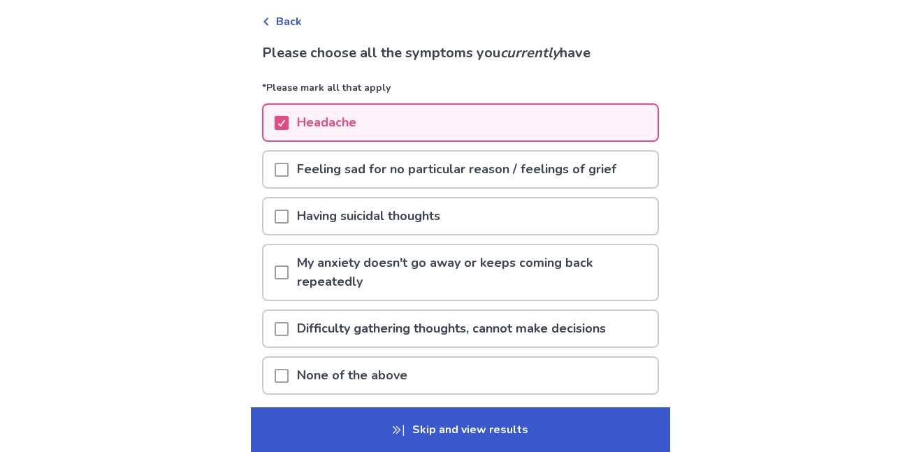
click at [314, 165] on p "Feeling sad for no particular reason / feelings of grief" at bounding box center [457, 170] width 336 height 36
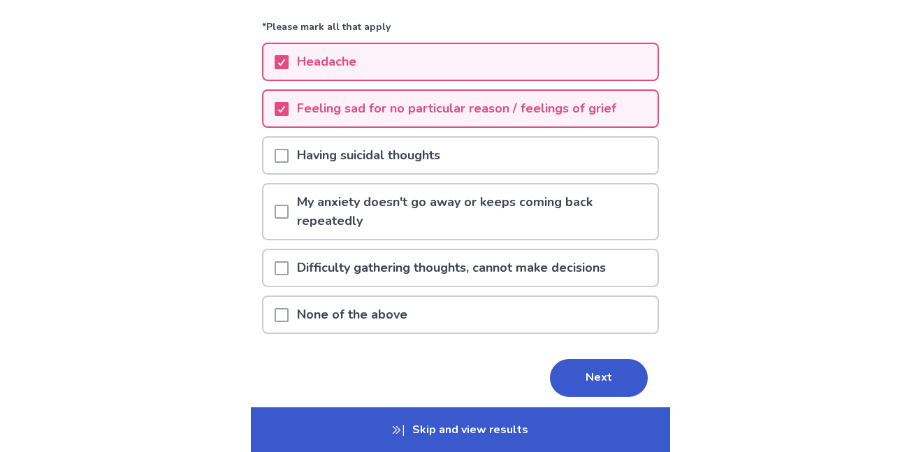
scroll to position [118, 0]
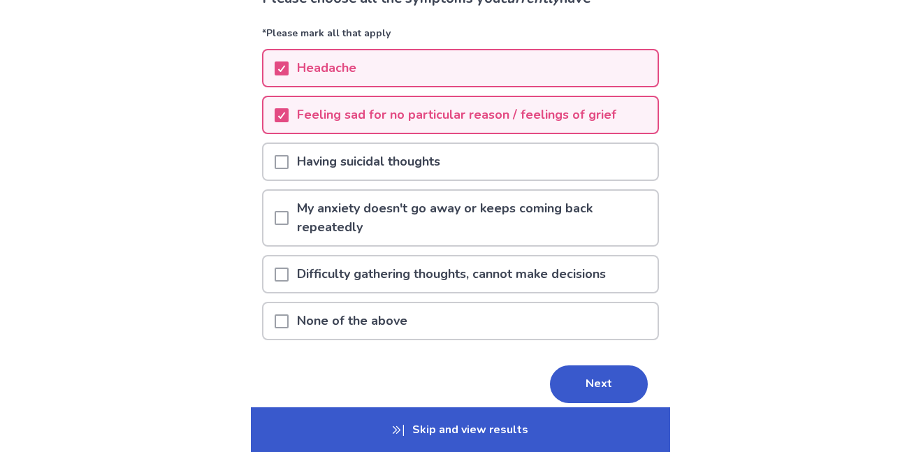
click at [310, 212] on p "My anxiety doesn't go away or keeps coming back repeatedly" at bounding box center [473, 218] width 369 height 54
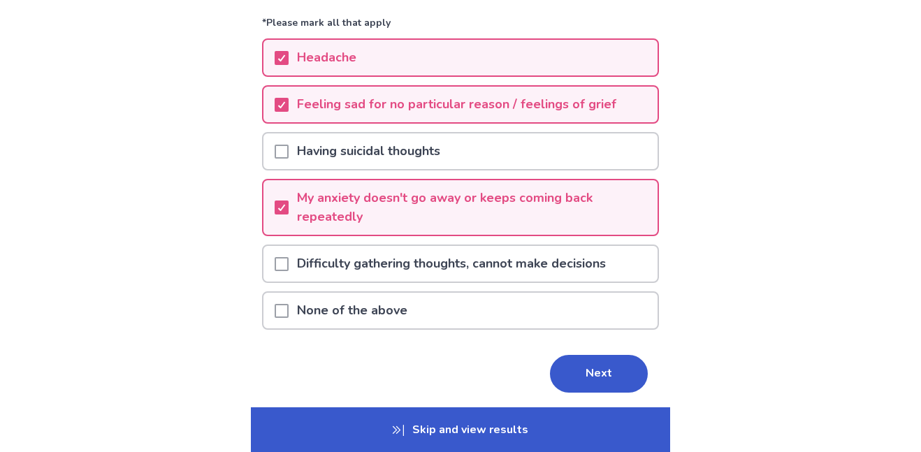
scroll to position [128, 0]
click at [289, 256] on div at bounding box center [282, 265] width 14 height 36
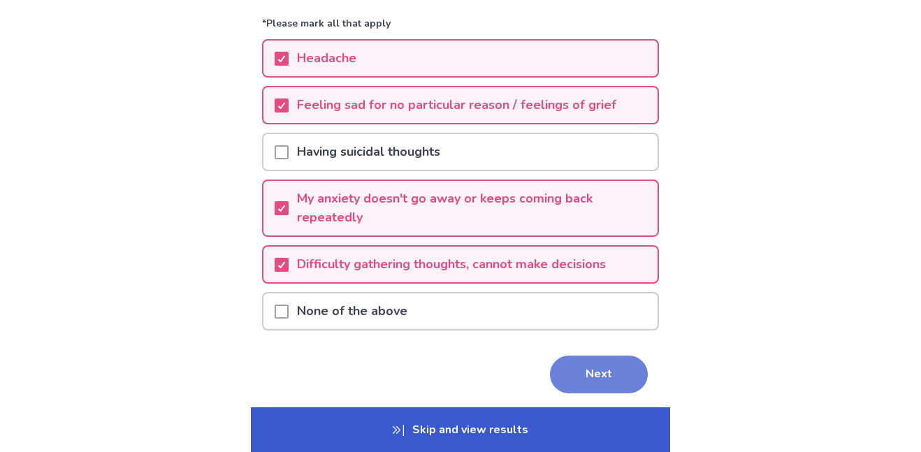
click at [627, 373] on button "Next" at bounding box center [599, 375] width 98 height 38
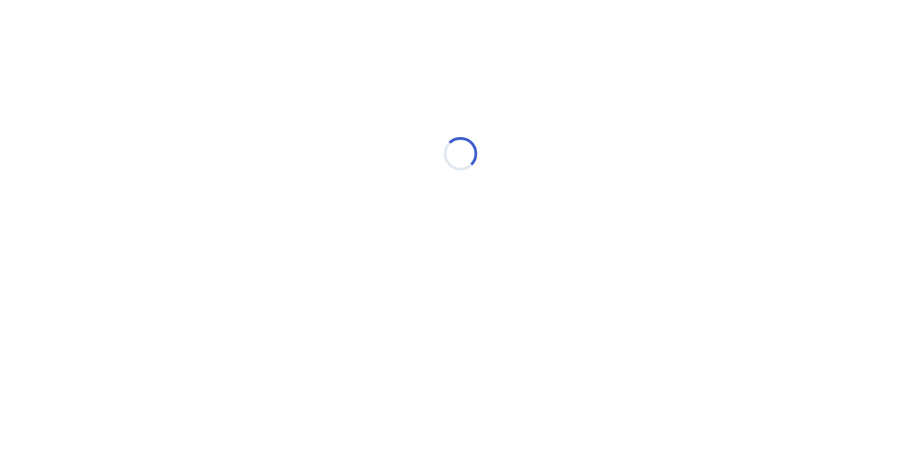
scroll to position [0, 0]
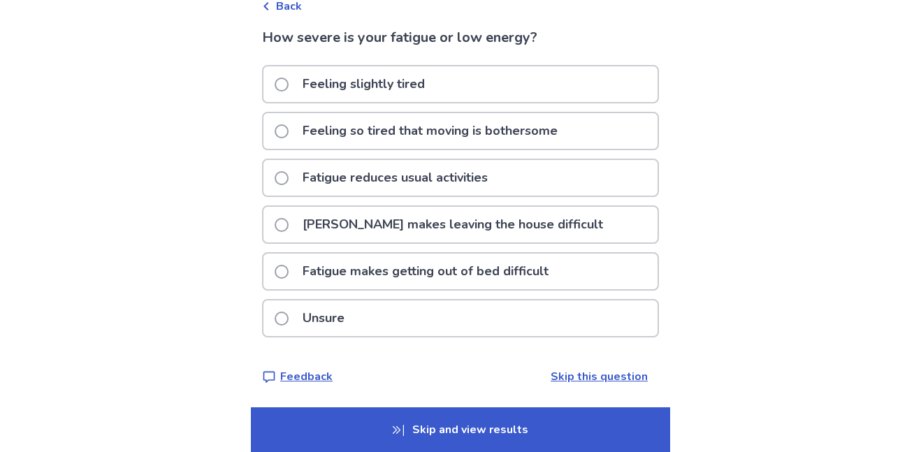
scroll to position [74, 0]
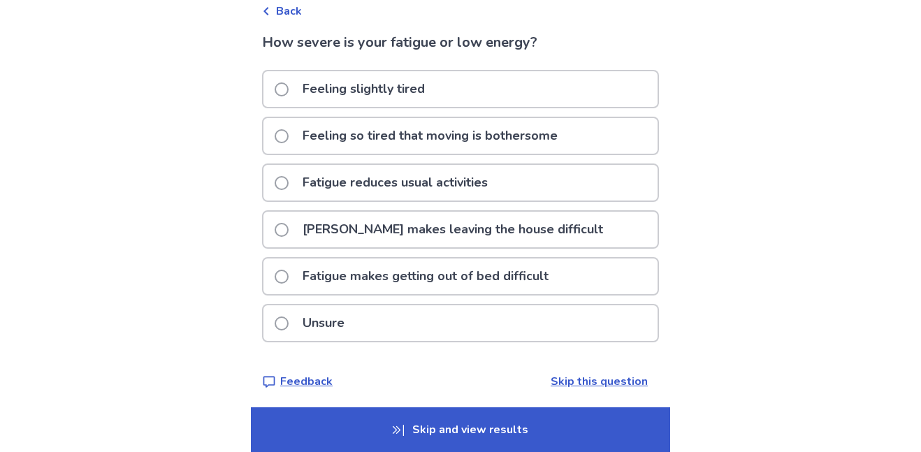
click at [287, 271] on span at bounding box center [282, 277] width 14 height 14
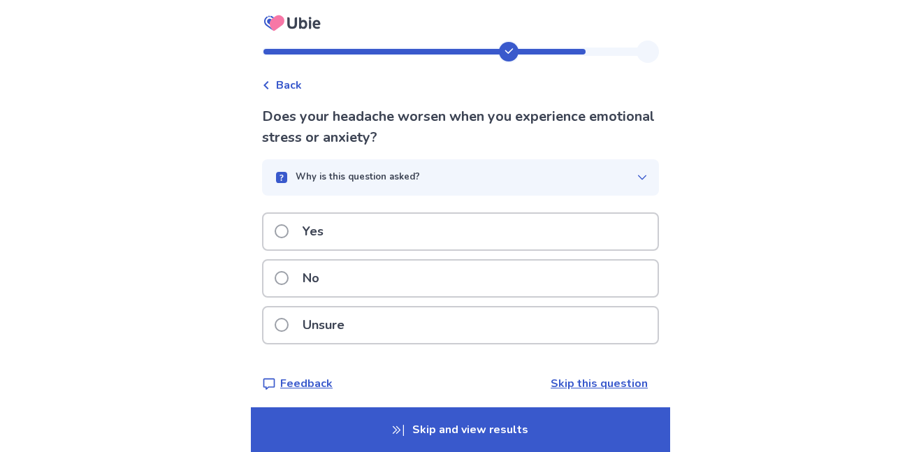
click at [289, 217] on label "Yes" at bounding box center [303, 232] width 57 height 36
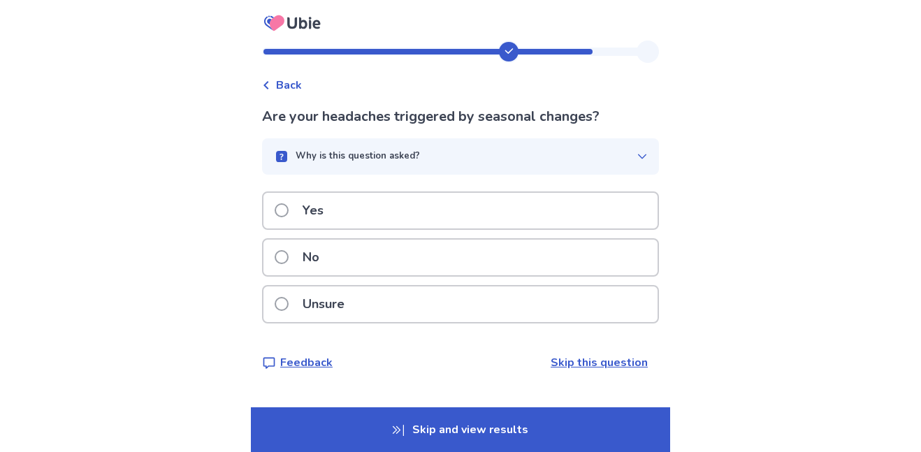
click at [289, 212] on span at bounding box center [282, 210] width 14 height 14
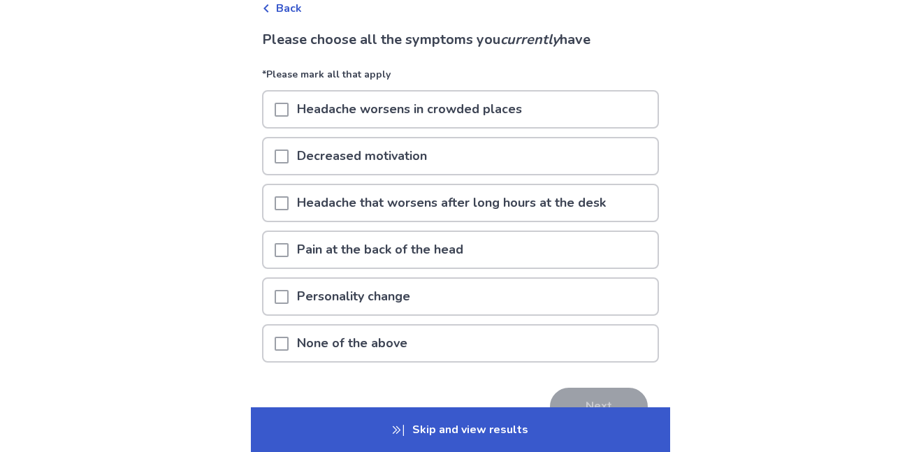
scroll to position [71, 0]
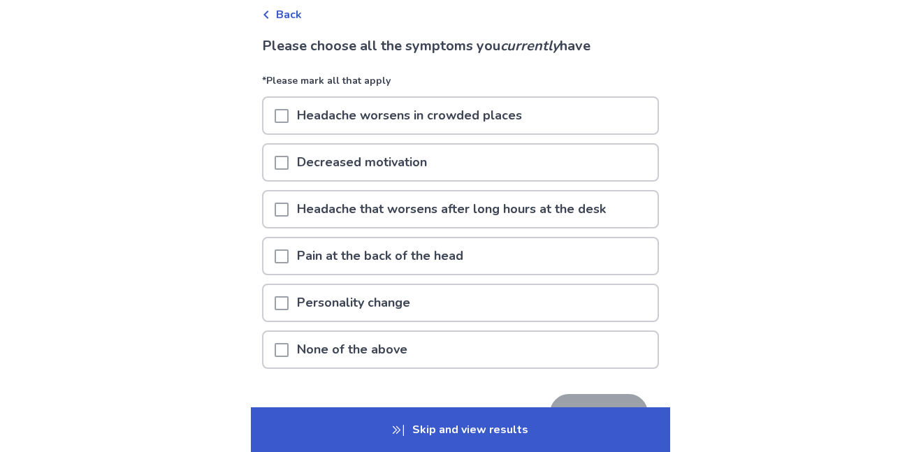
click at [320, 117] on p "Headache worsens in crowded places" at bounding box center [410, 116] width 242 height 36
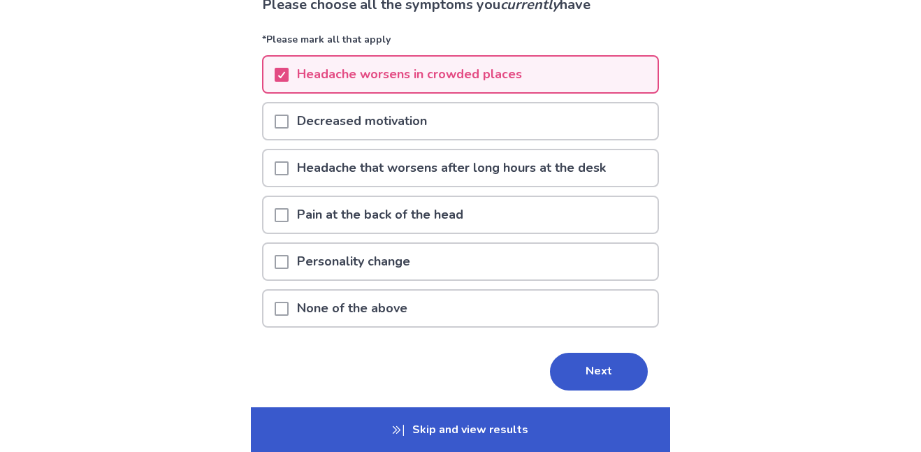
scroll to position [107, 0]
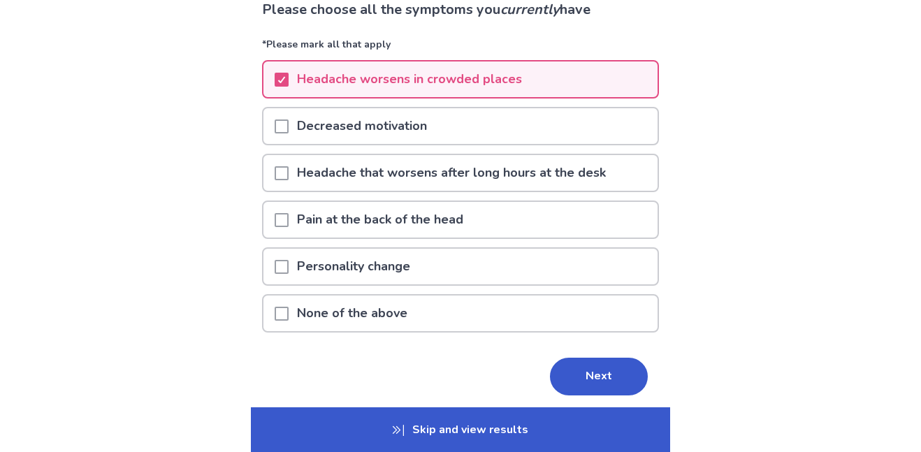
click at [289, 138] on div at bounding box center [282, 126] width 14 height 36
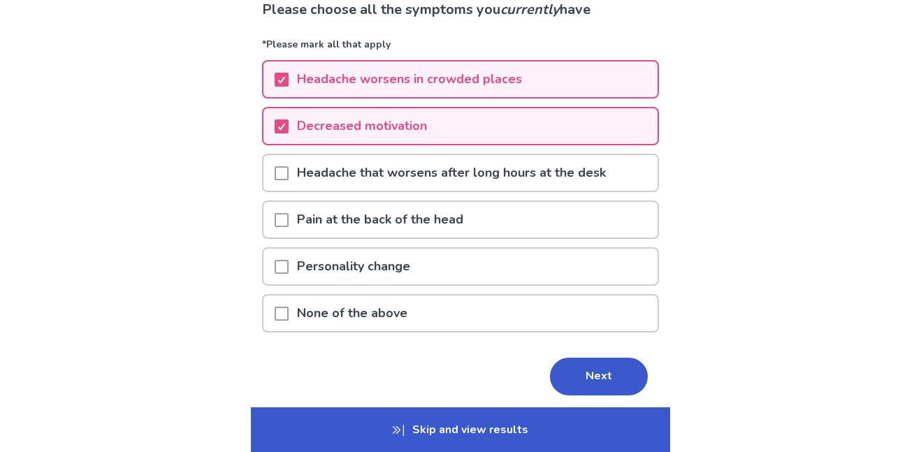
click at [289, 177] on span at bounding box center [282, 173] width 14 height 14
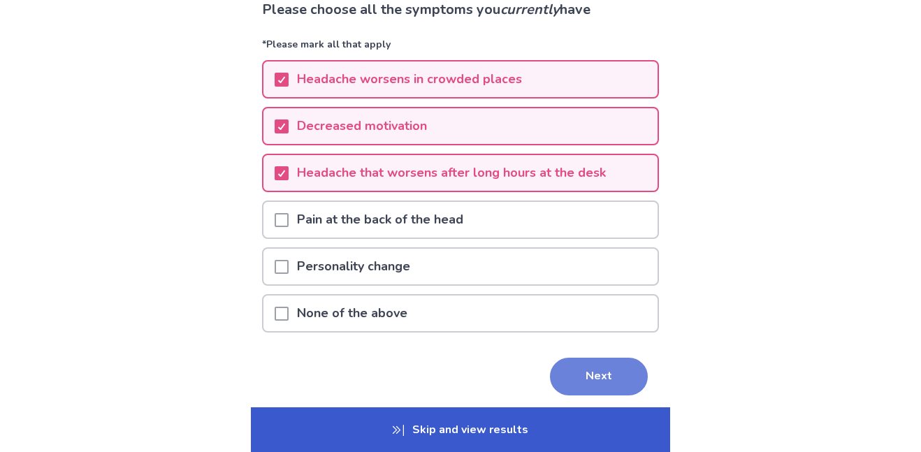
click at [569, 376] on button "Next" at bounding box center [599, 377] width 98 height 38
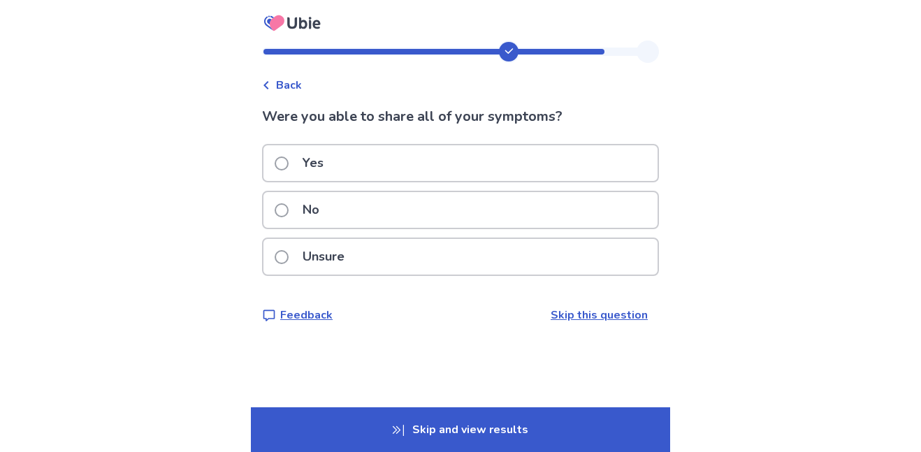
click at [294, 169] on label "Yes" at bounding box center [303, 163] width 57 height 36
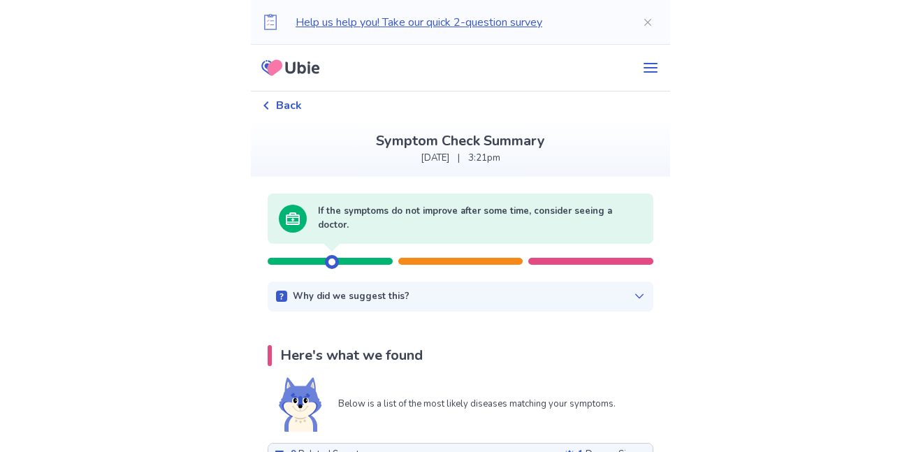
click at [285, 108] on span "Back" at bounding box center [289, 105] width 26 height 17
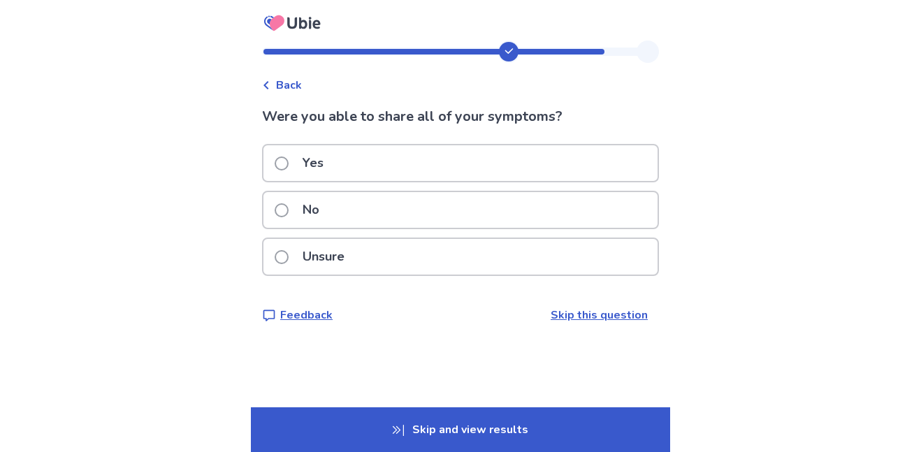
click at [309, 213] on p "No" at bounding box center [311, 210] width 34 height 36
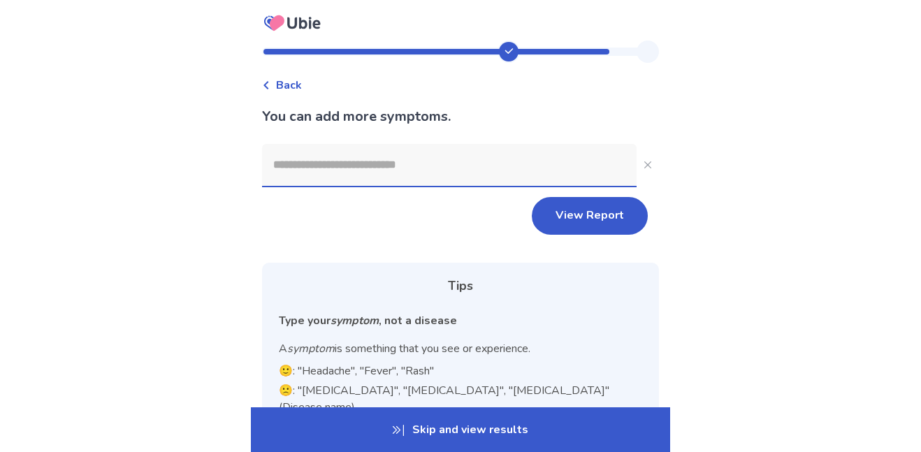
click at [341, 174] on input at bounding box center [449, 165] width 374 height 42
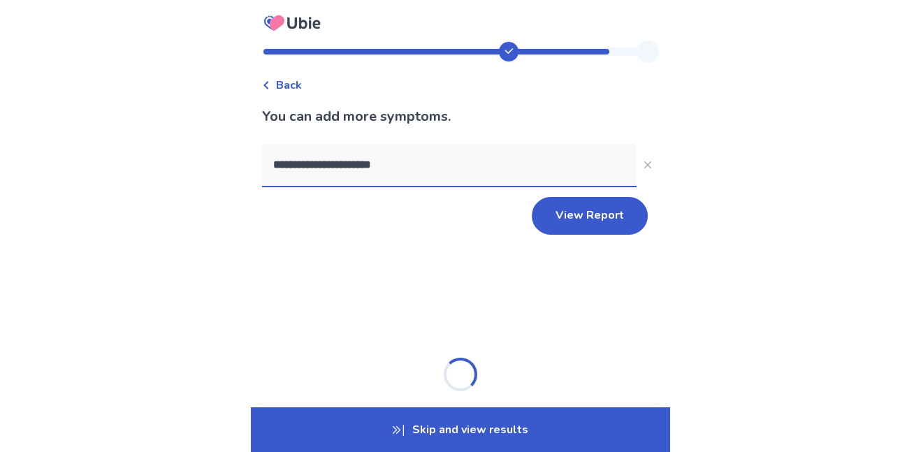
type input "**********"
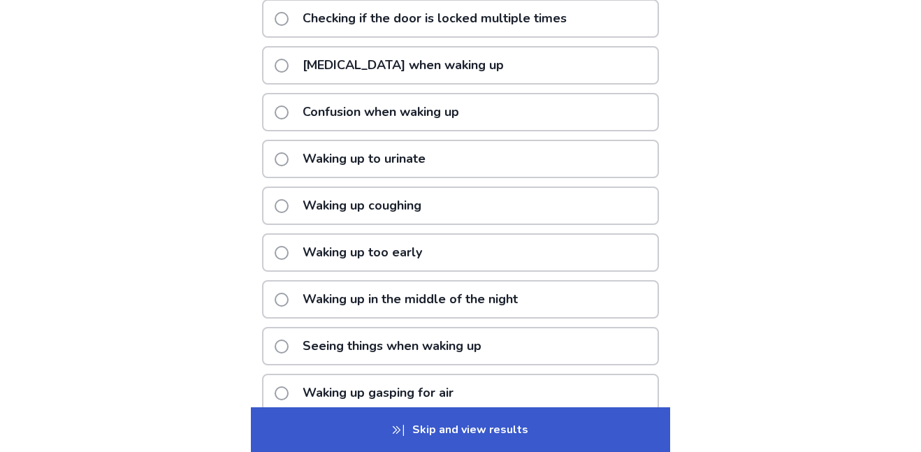
click at [313, 245] on p "Waking up too early" at bounding box center [362, 253] width 136 height 36
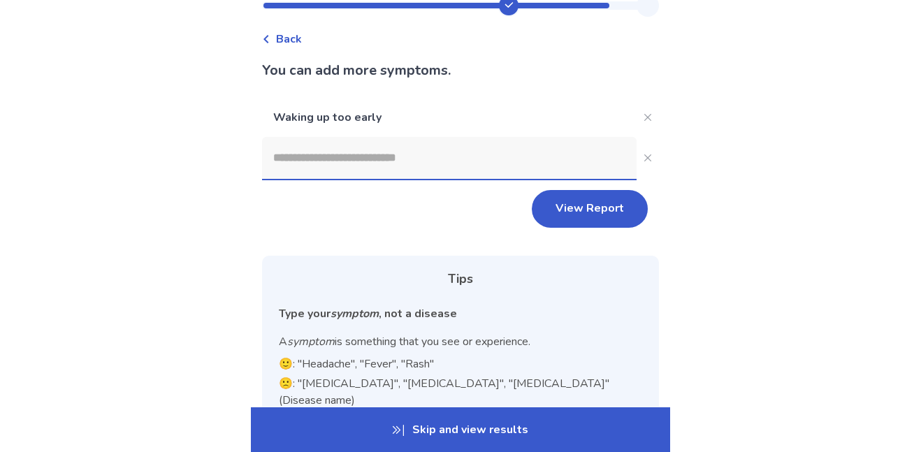
scroll to position [52, 0]
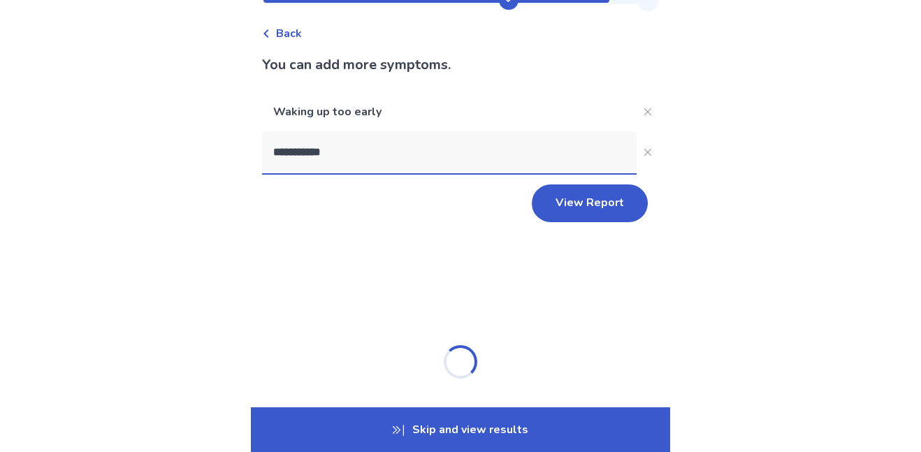
type input "**********"
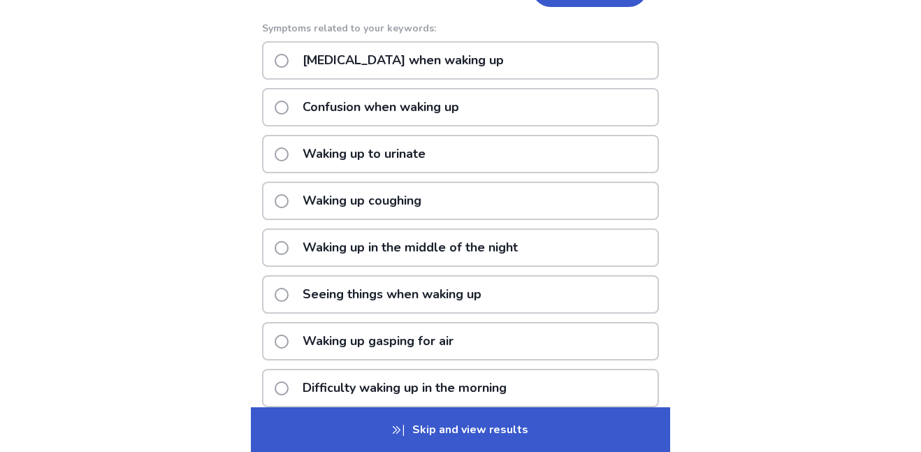
scroll to position [268, 0]
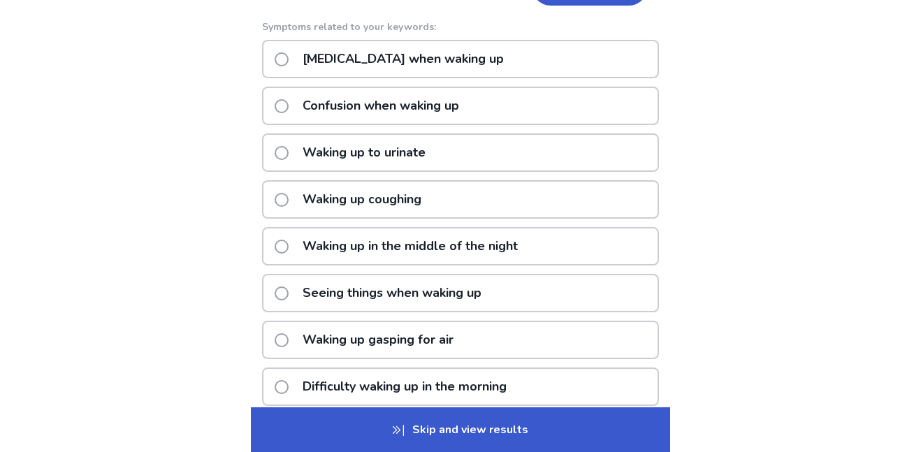
click at [332, 241] on p "Waking up in the middle of the night" at bounding box center [410, 246] width 232 height 36
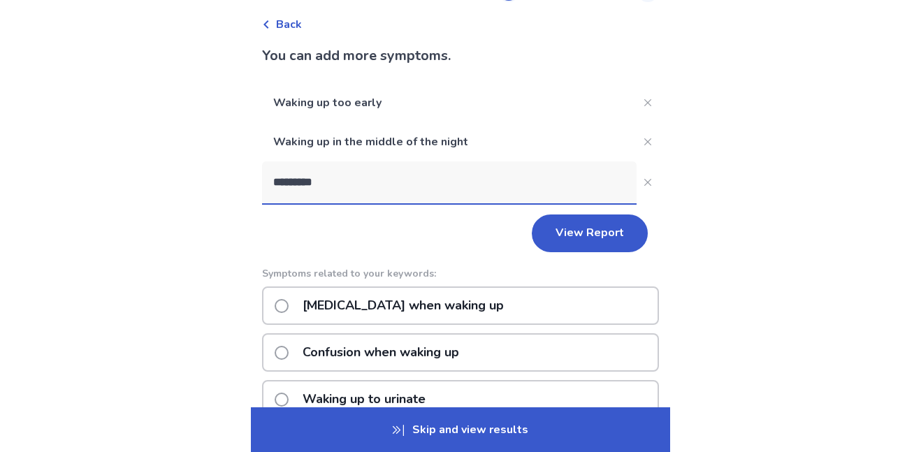
scroll to position [61, 0]
type input "*********"
click at [644, 182] on icon "Close" at bounding box center [647, 181] width 7 height 7
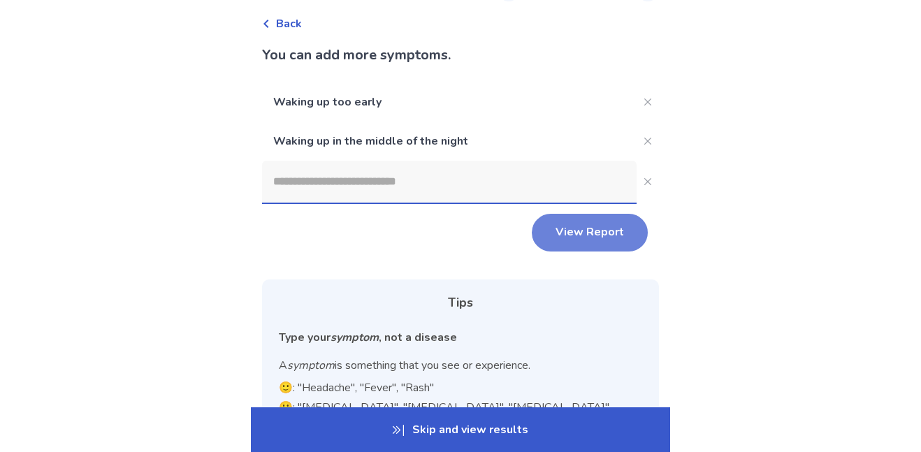
click at [597, 230] on button "View Report" at bounding box center [590, 233] width 116 height 38
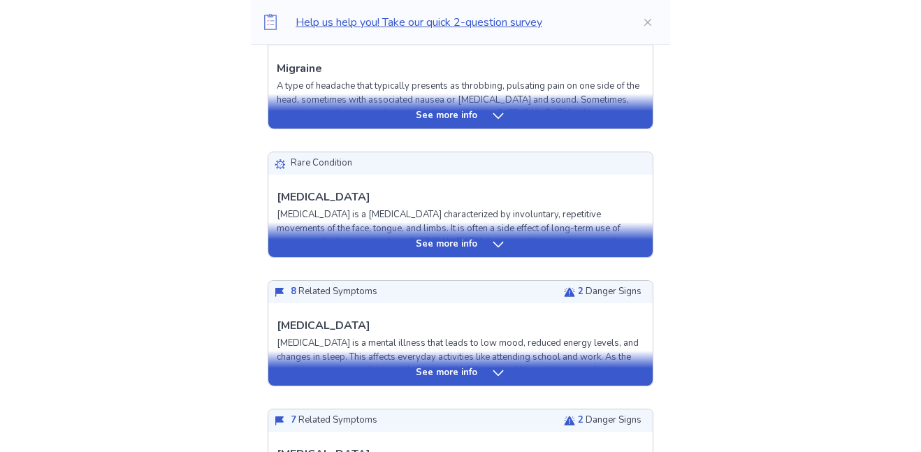
scroll to position [423, 0]
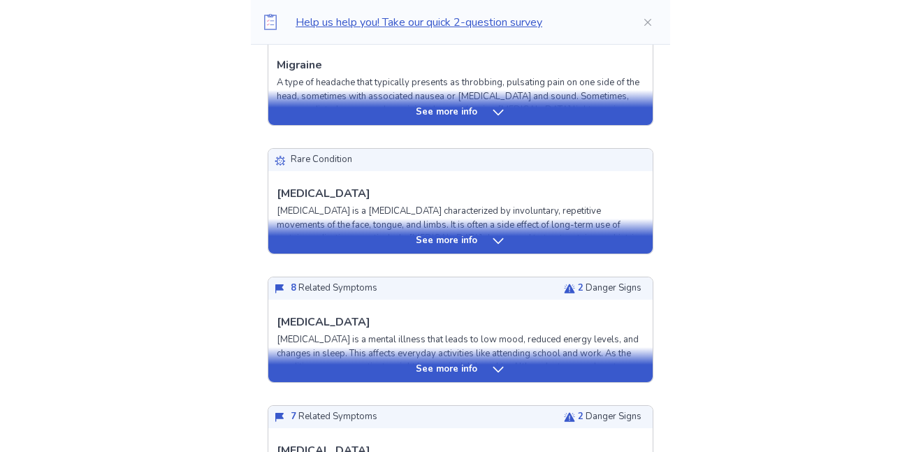
click at [493, 240] on icon at bounding box center [498, 241] width 10 height 6
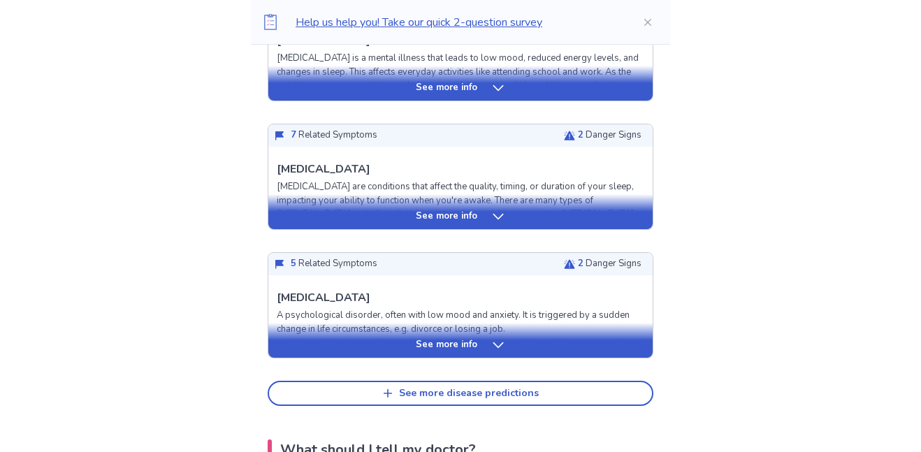
scroll to position [1161, 0]
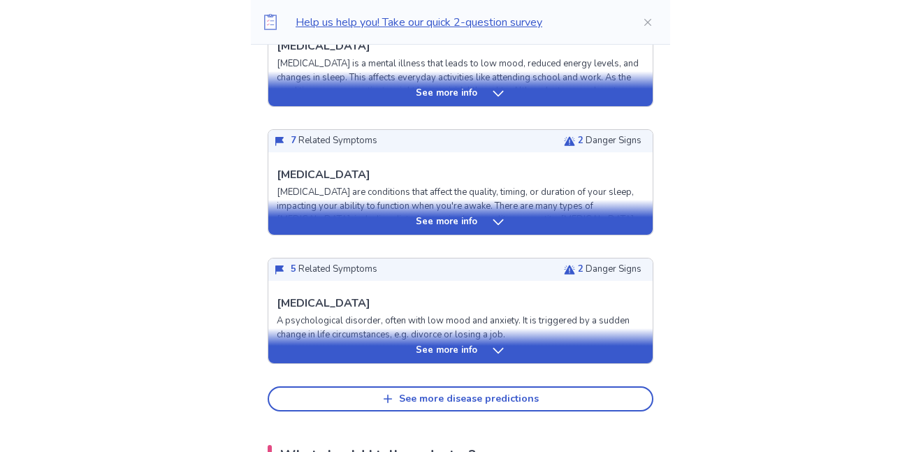
click at [488, 229] on div "See more info" at bounding box center [460, 222] width 384 height 14
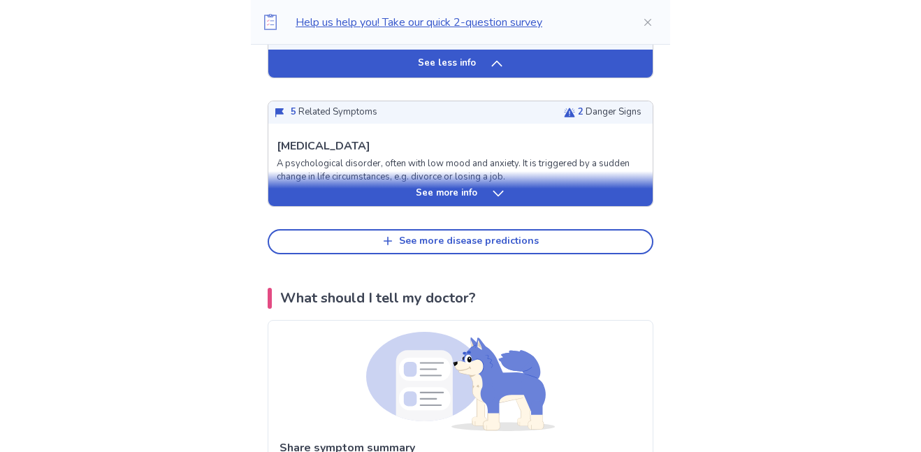
scroll to position [2420, 0]
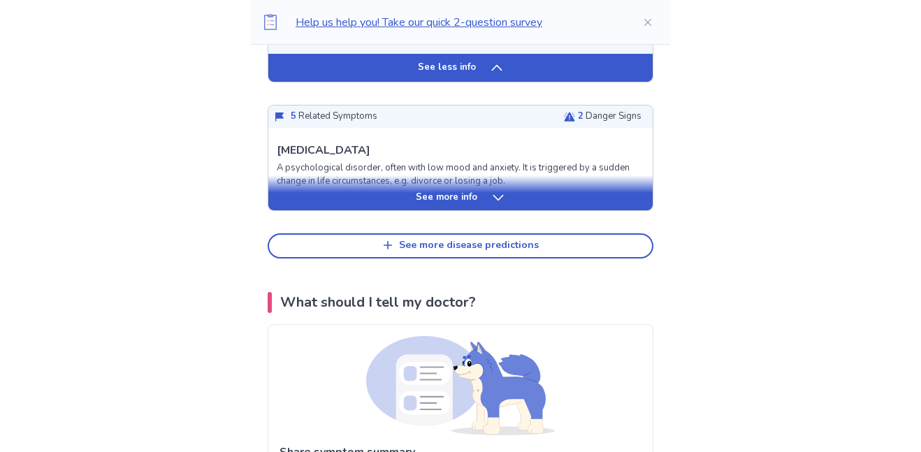
click at [469, 205] on p "See more info" at bounding box center [446, 198] width 61 height 14
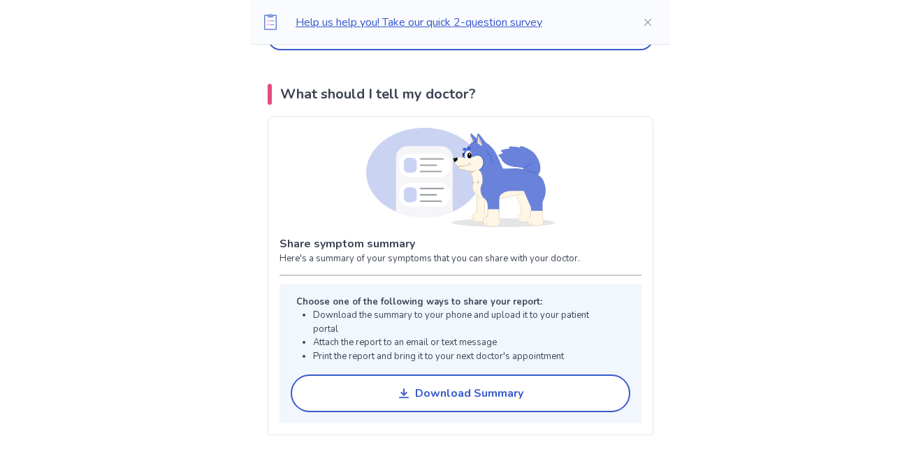
scroll to position [0, 0]
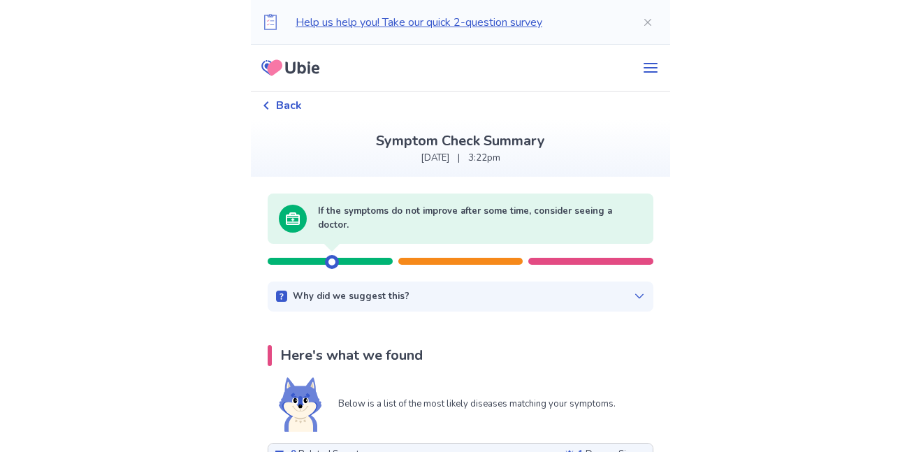
click at [435, 256] on div at bounding box center [461, 254] width 386 height 21
drag, startPoint x: 374, startPoint y: 220, endPoint x: 546, endPoint y: 219, distance: 171.9
click at [546, 219] on p "If the symptoms do not improve after some time, consider seeing a doctor." at bounding box center [480, 218] width 324 height 27
click at [634, 296] on icon at bounding box center [639, 296] width 11 height 11
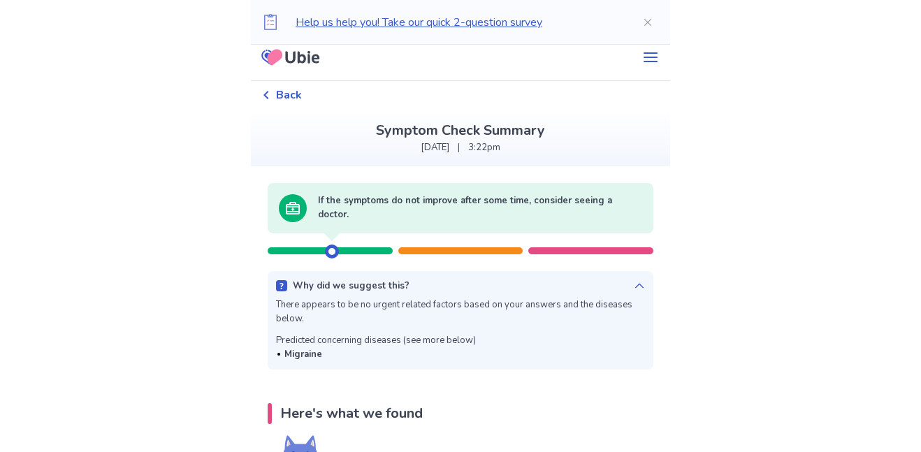
scroll to position [8, 0]
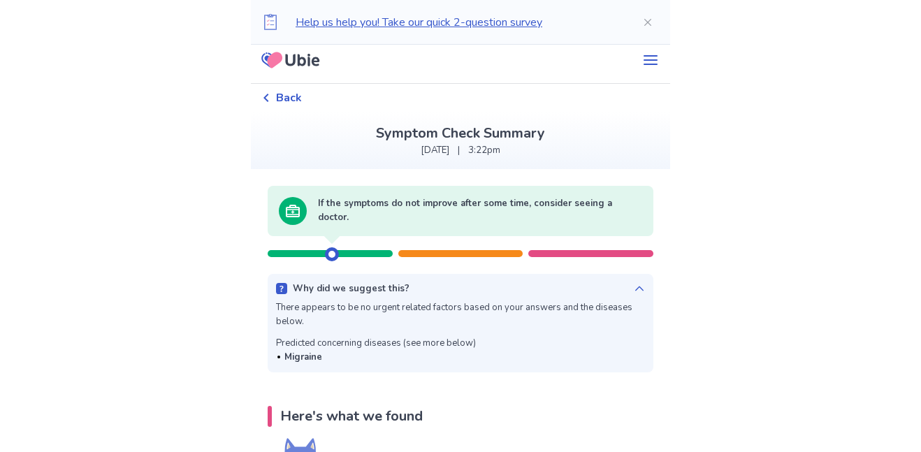
click at [465, 248] on div at bounding box center [461, 246] width 386 height 21
drag, startPoint x: 340, startPoint y: 252, endPoint x: 439, endPoint y: 254, distance: 99.2
click at [439, 254] on div at bounding box center [461, 246] width 386 height 21
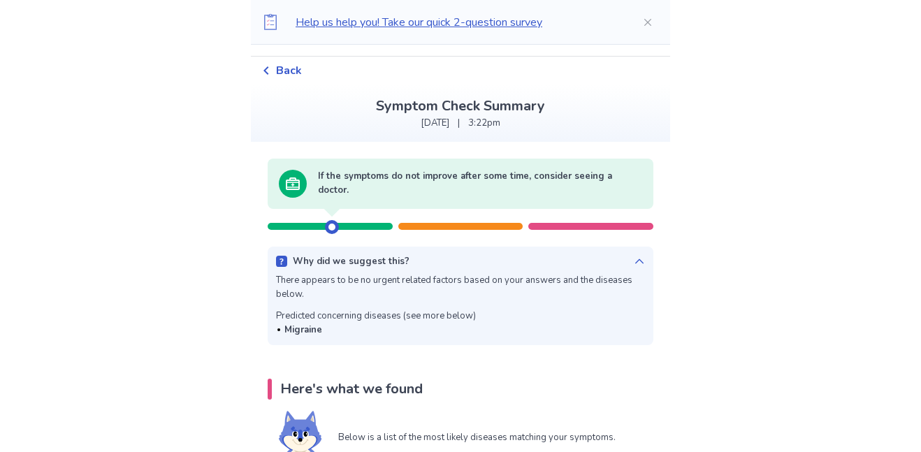
scroll to position [34, 0]
